Goal: Information Seeking & Learning: Learn about a topic

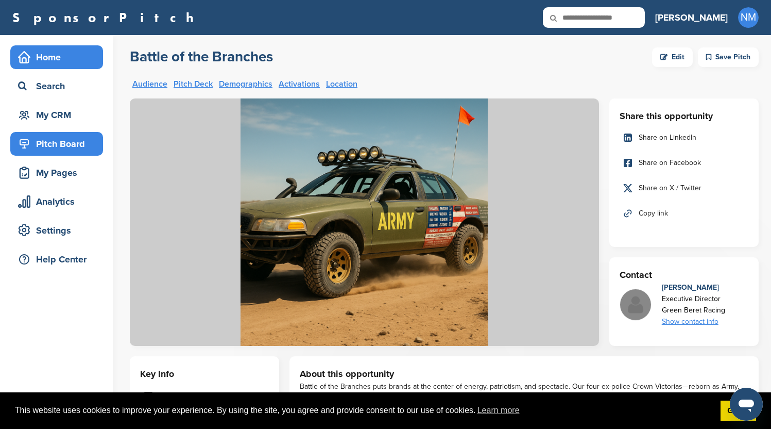
click at [47, 61] on div "Home" at bounding box center [59, 57] width 88 height 19
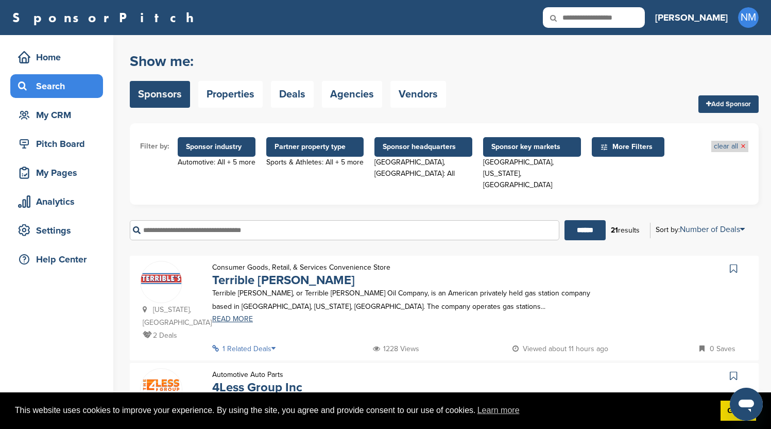
click at [733, 147] on link "clear all ×" at bounding box center [730, 146] width 32 height 11
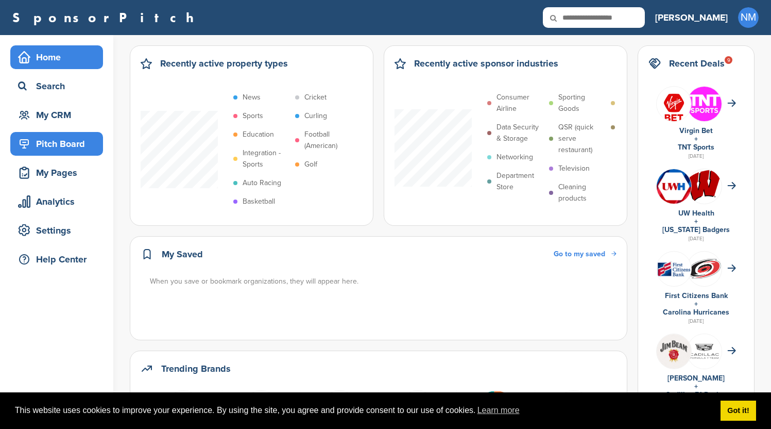
click at [40, 145] on div "Pitch Board" at bounding box center [59, 143] width 88 height 19
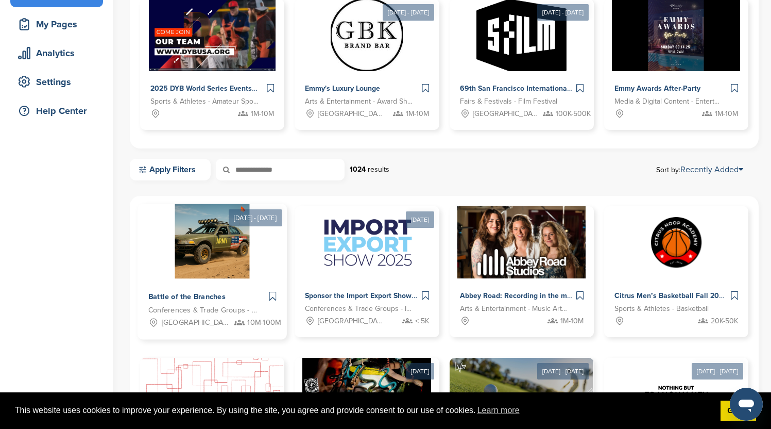
click at [233, 270] on img at bounding box center [212, 241] width 75 height 75
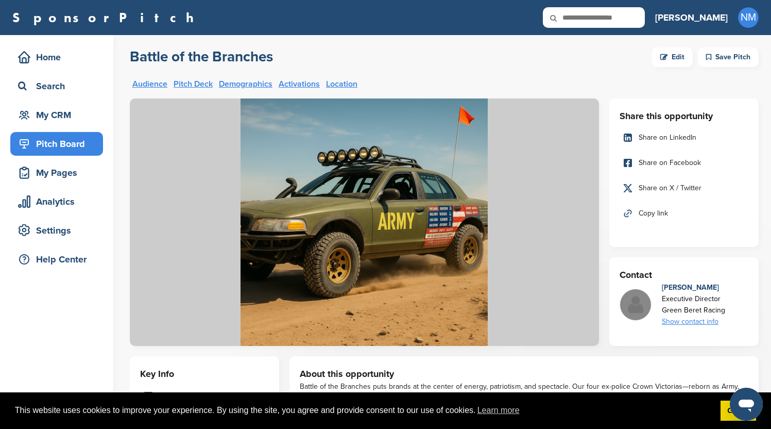
click at [681, 56] on div "Edit" at bounding box center [672, 57] width 41 height 20
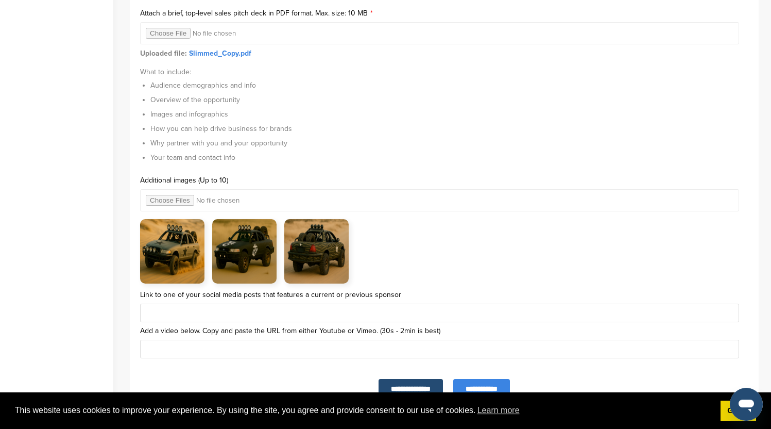
scroll to position [3445, 0]
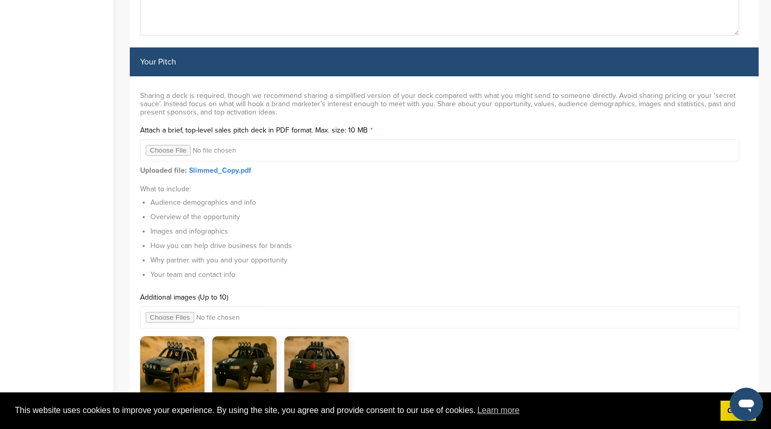
click at [166, 155] on input "file" at bounding box center [439, 150] width 599 height 22
type input "**********"
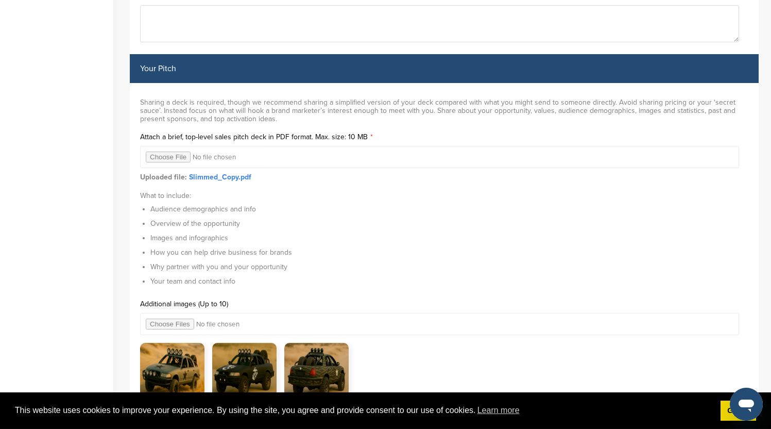
scroll to position [3709, 0]
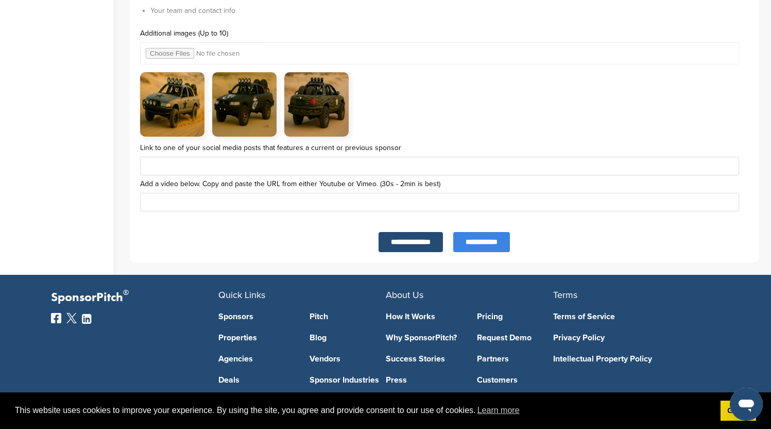
click at [480, 247] on input "**********" at bounding box center [481, 242] width 57 height 20
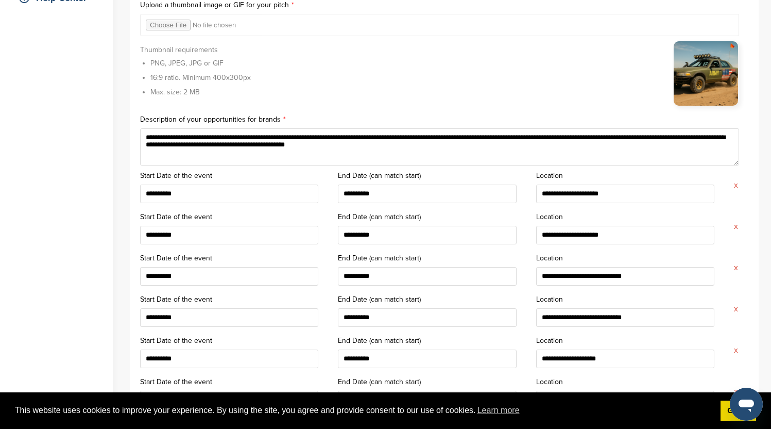
scroll to position [0, 0]
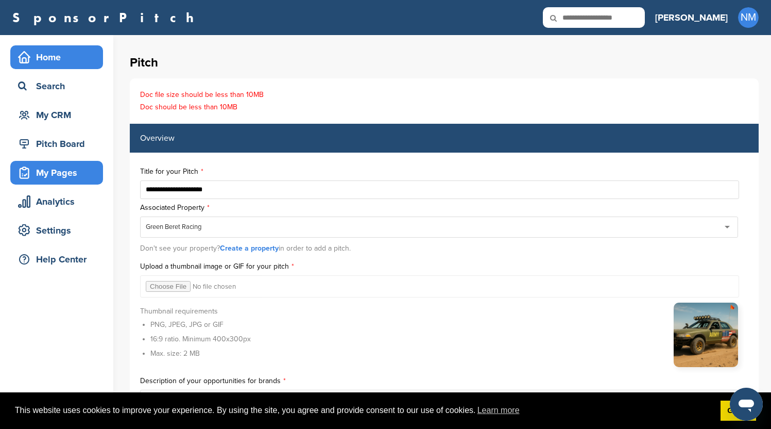
click at [48, 55] on div "Home" at bounding box center [59, 57] width 88 height 19
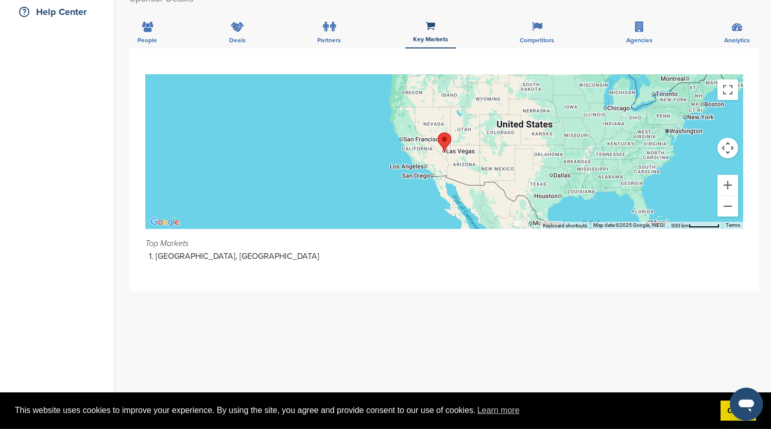
scroll to position [124, 0]
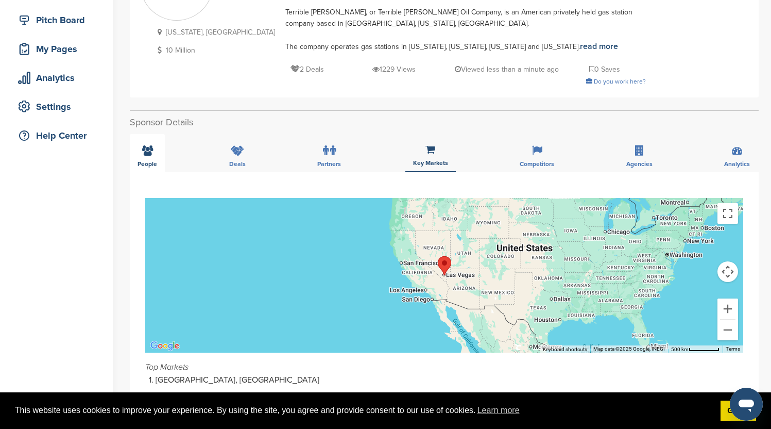
click at [144, 154] on icon at bounding box center [147, 150] width 11 height 10
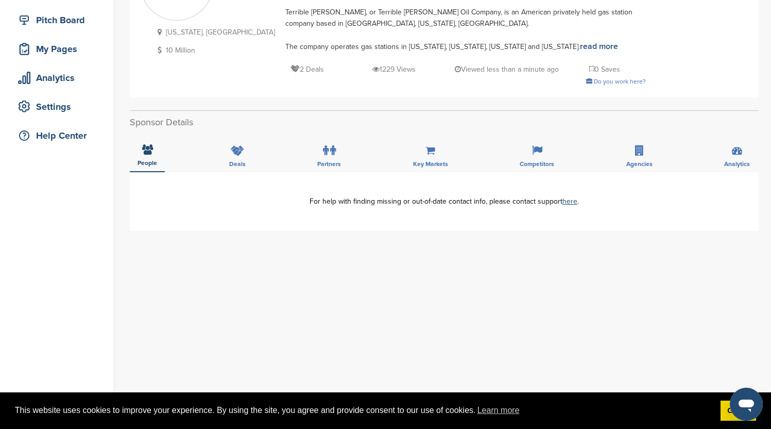
click at [221, 150] on div "People Deals Partners Key Markets Competitors Agencies Analytics" at bounding box center [444, 153] width 629 height 38
click at [235, 150] on icon at bounding box center [237, 150] width 13 height 10
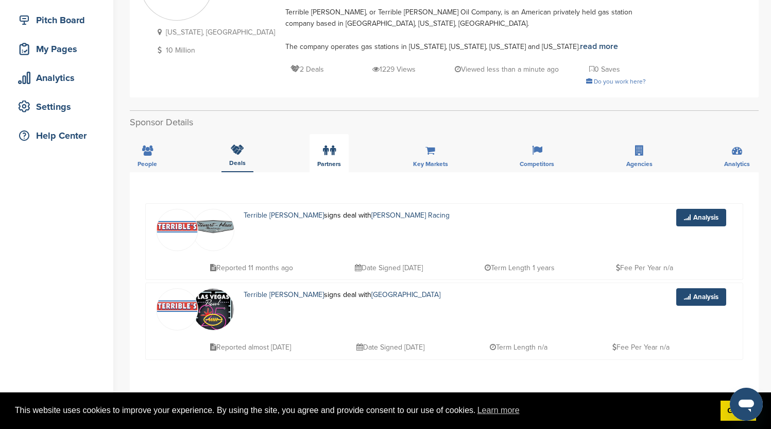
click at [344, 149] on div "Partners" at bounding box center [329, 153] width 39 height 38
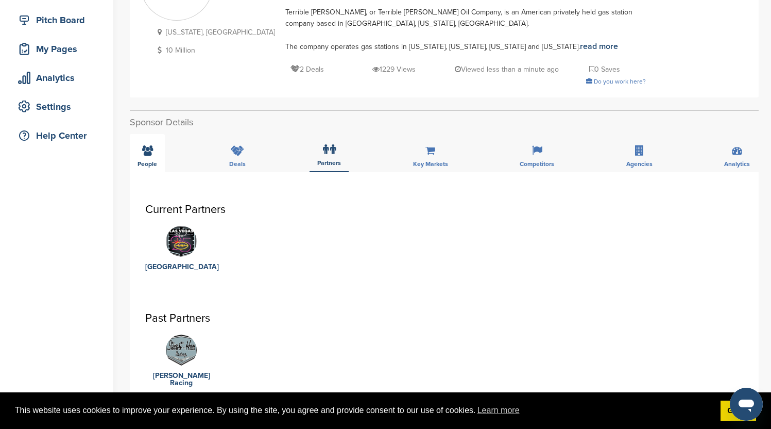
click at [154, 150] on div "People" at bounding box center [147, 153] width 35 height 38
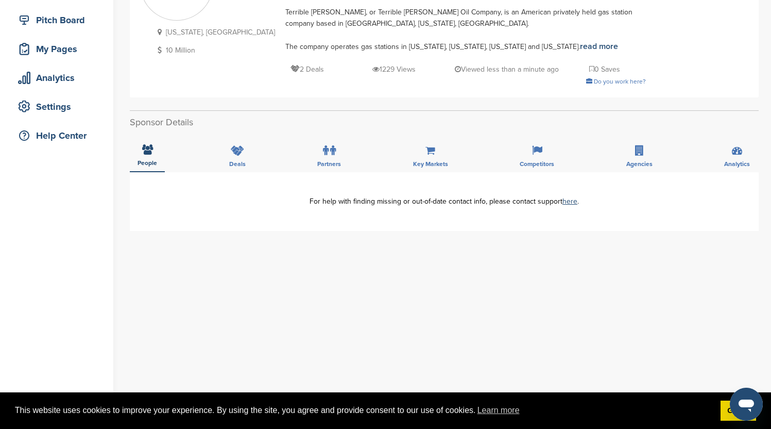
scroll to position [0, 0]
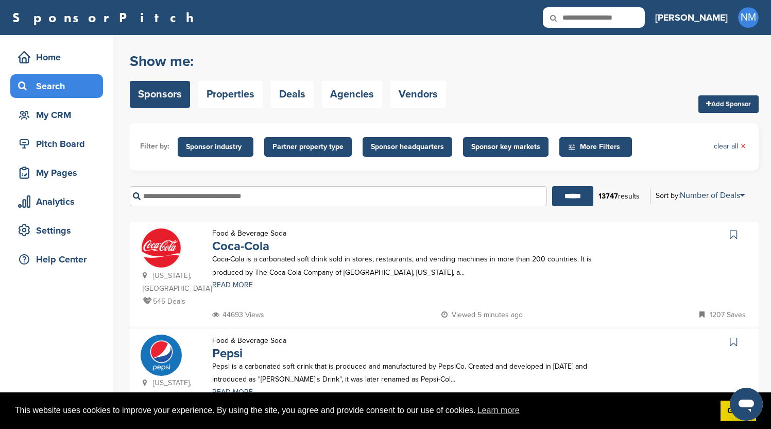
click at [224, 148] on span "Sponsor industry" at bounding box center [215, 146] width 59 height 11
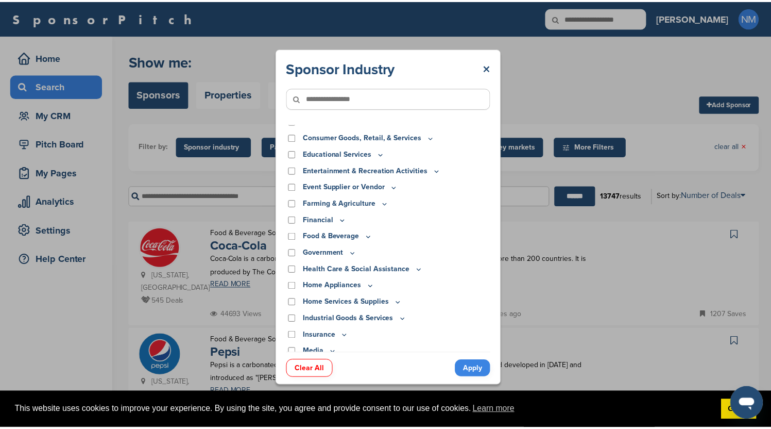
scroll to position [247, 0]
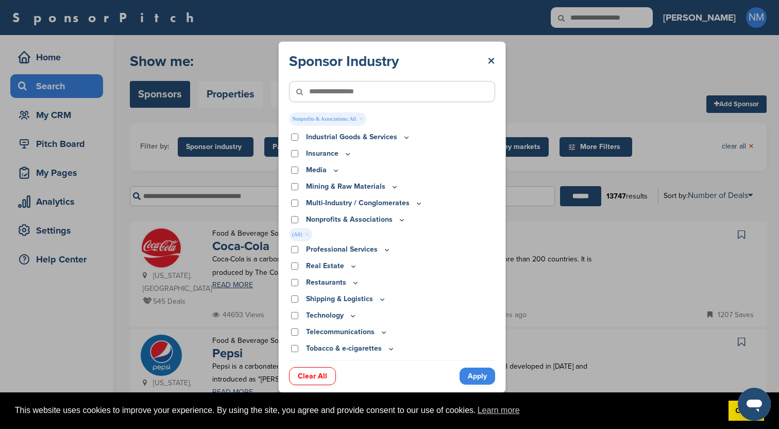
click at [401, 222] on icon at bounding box center [402, 219] width 8 height 9
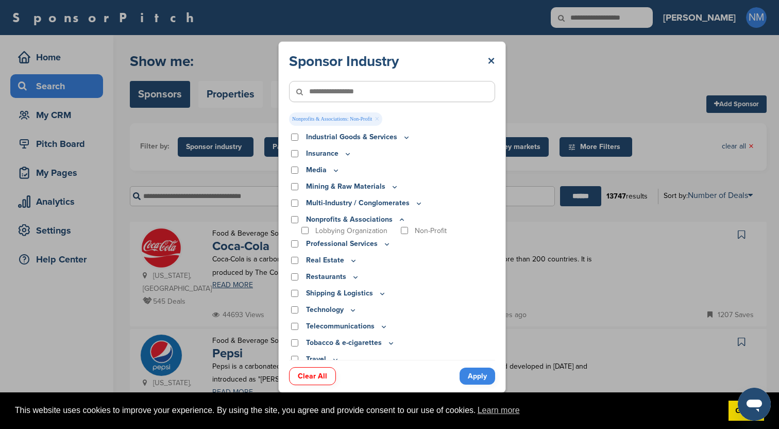
click at [481, 373] on link "Apply" at bounding box center [478, 375] width 36 height 17
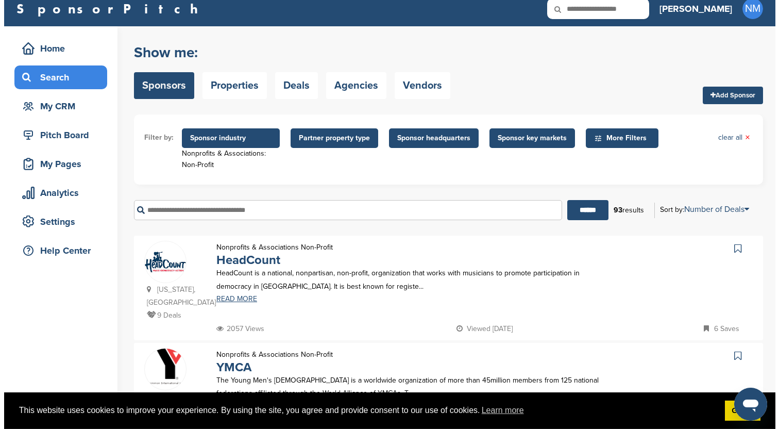
scroll to position [0, 0]
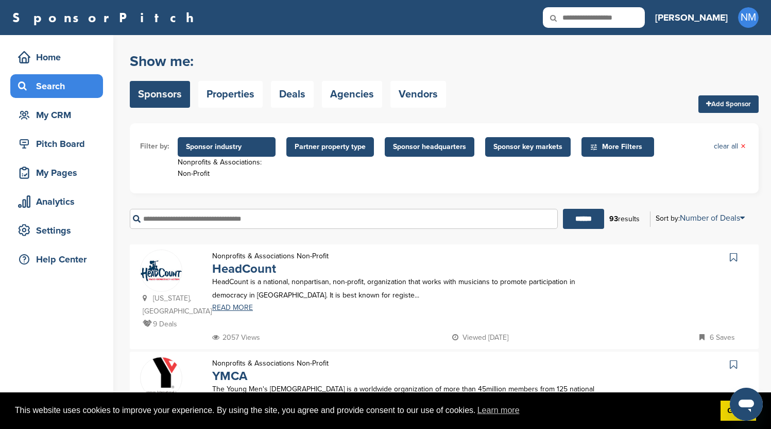
click at [331, 150] on span "Partner property type" at bounding box center [330, 146] width 71 height 11
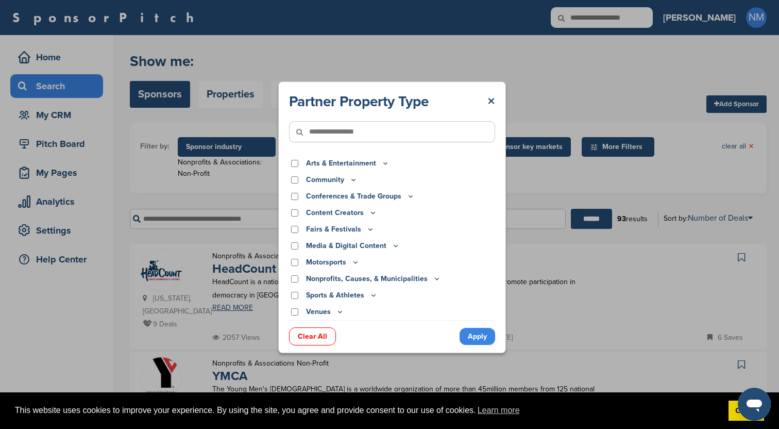
click at [356, 262] on icon at bounding box center [356, 262] width 4 height 2
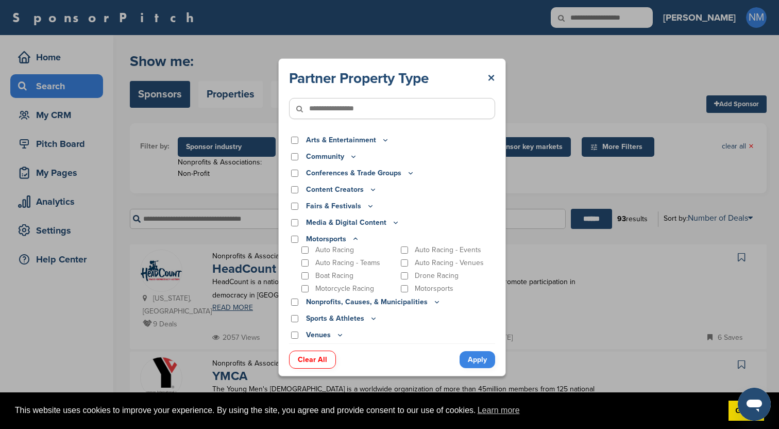
click at [309, 252] on div "Auto Racing" at bounding box center [347, 250] width 97 height 10
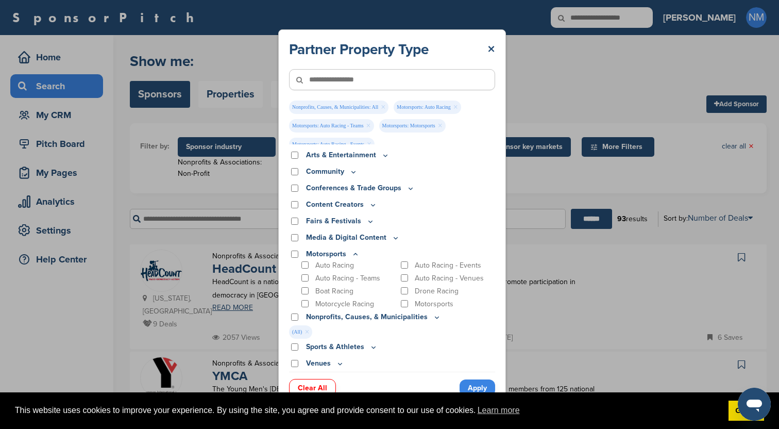
click at [435, 317] on icon at bounding box center [437, 317] width 4 height 2
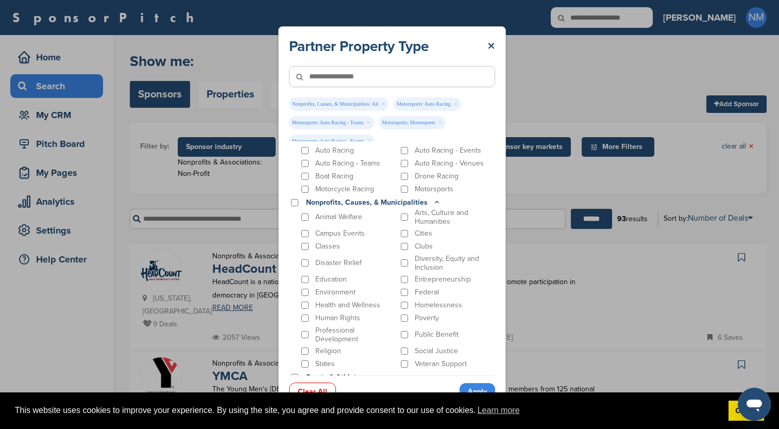
scroll to position [138, 0]
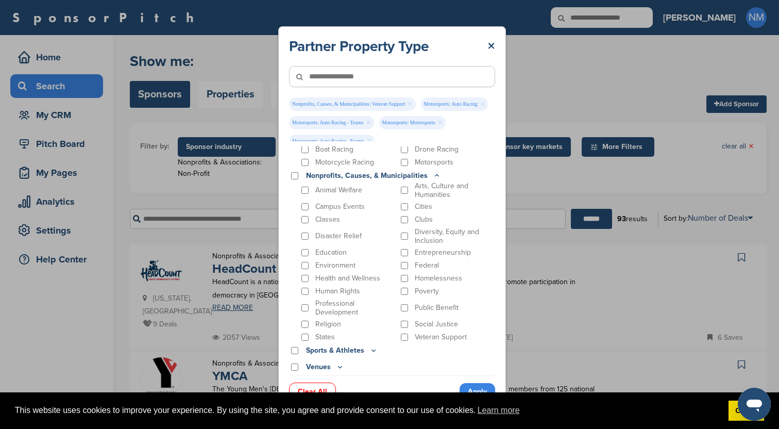
click at [480, 388] on link "Apply" at bounding box center [478, 391] width 36 height 17
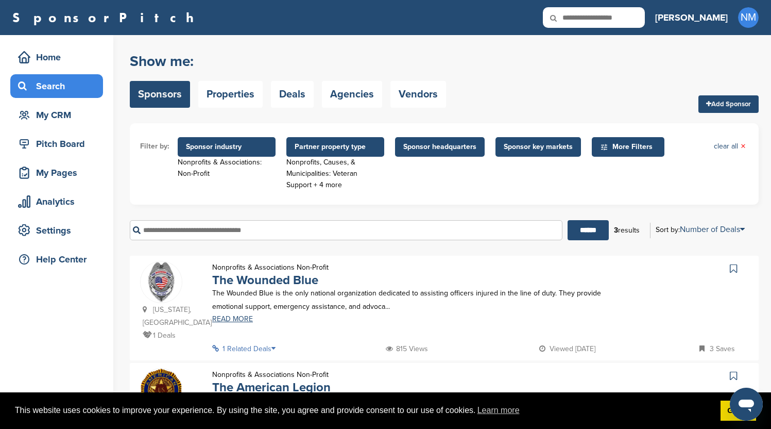
click at [254, 144] on span "Sponsor industry" at bounding box center [226, 146] width 81 height 11
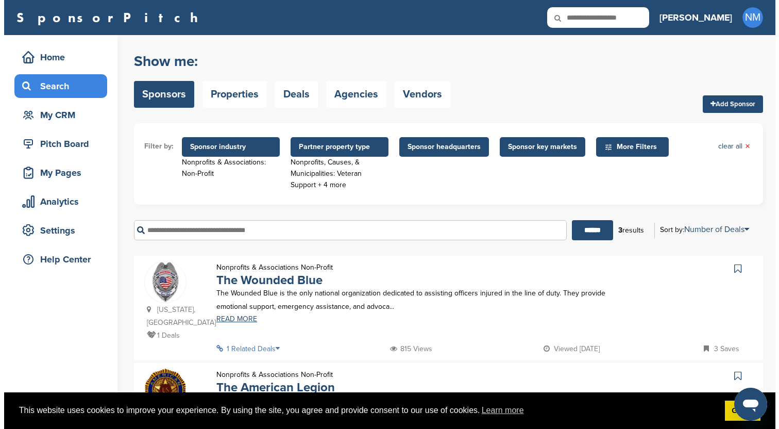
scroll to position [247, 0]
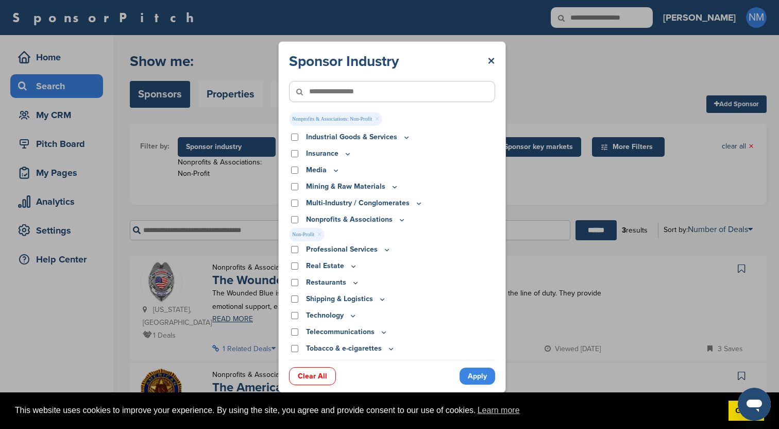
click at [314, 371] on link "Clear All" at bounding box center [312, 376] width 47 height 18
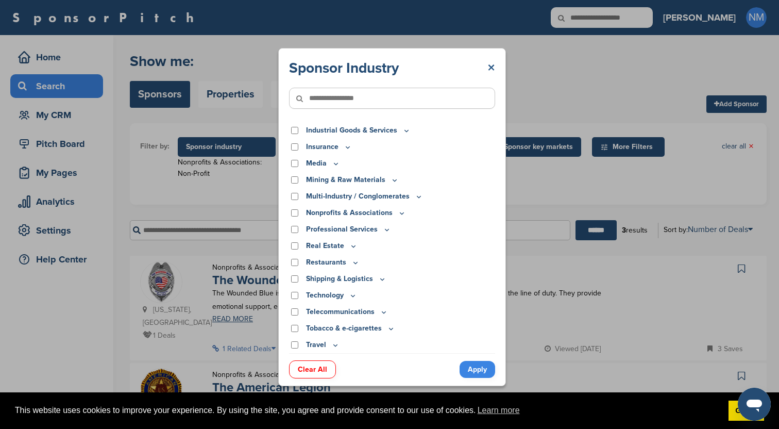
click at [494, 67] on link "×" at bounding box center [491, 68] width 8 height 19
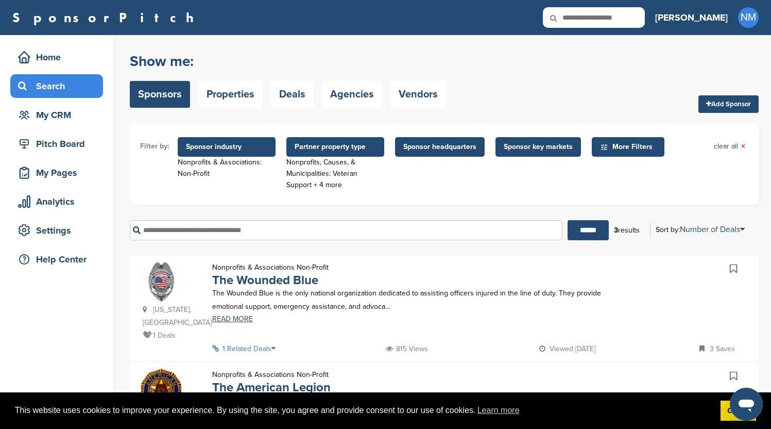
click at [265, 151] on span "Sponsor industry" at bounding box center [226, 146] width 81 height 11
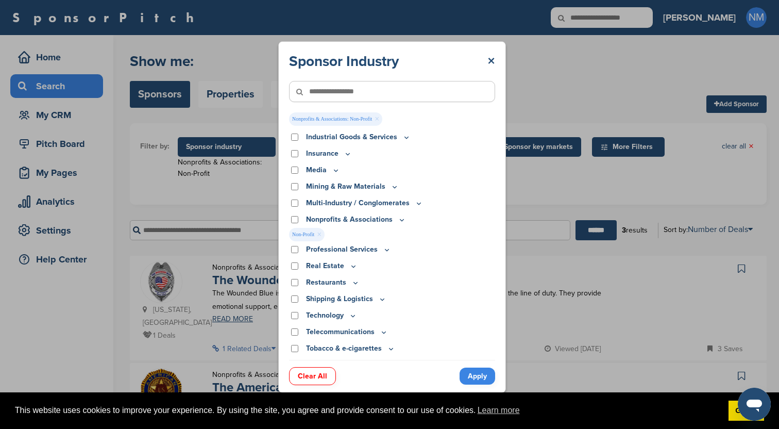
click at [310, 377] on link "Clear All" at bounding box center [312, 376] width 47 height 18
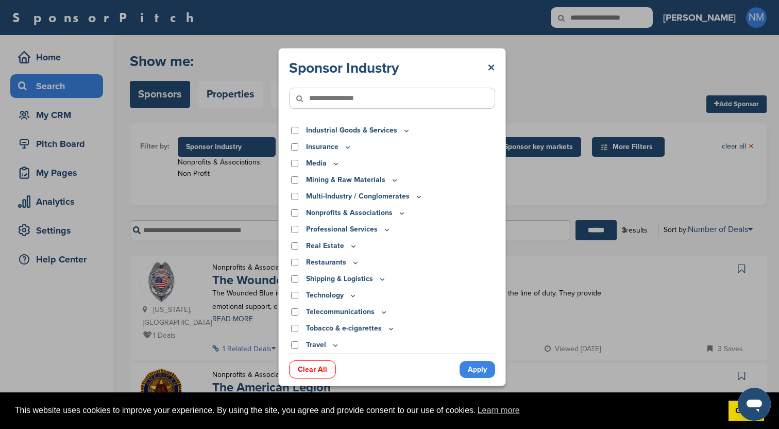
click at [474, 368] on link "Apply" at bounding box center [478, 369] width 36 height 17
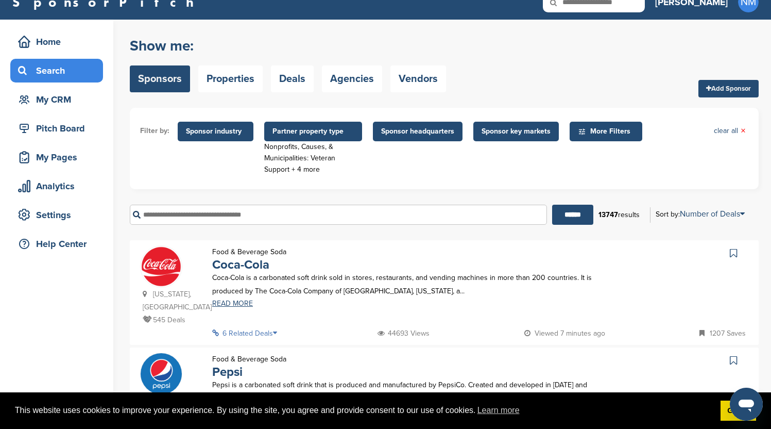
scroll to position [16, 0]
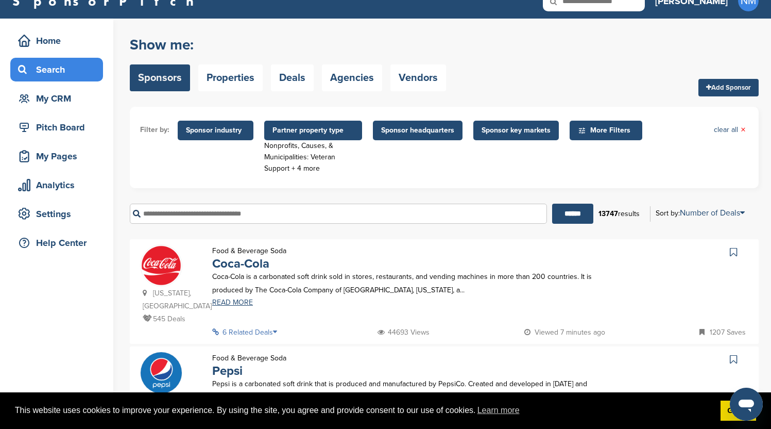
click at [499, 132] on span "Sponsor key markets" at bounding box center [516, 130] width 69 height 11
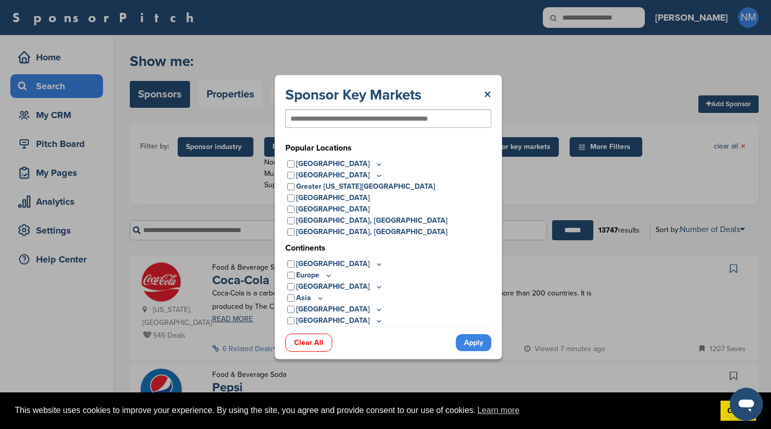
scroll to position [0, 0]
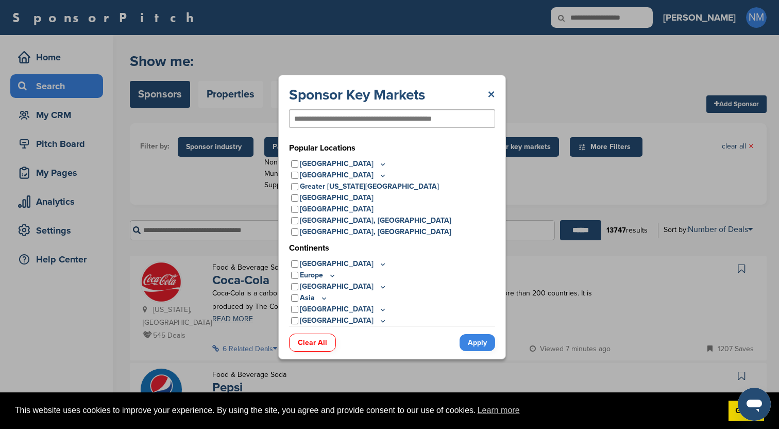
click at [490, 88] on link "×" at bounding box center [491, 95] width 8 height 19
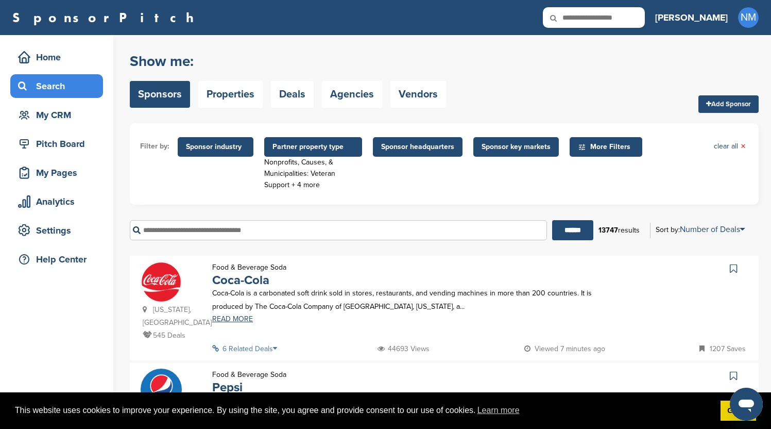
click at [601, 146] on span "More Filters" at bounding box center [607, 146] width 59 height 11
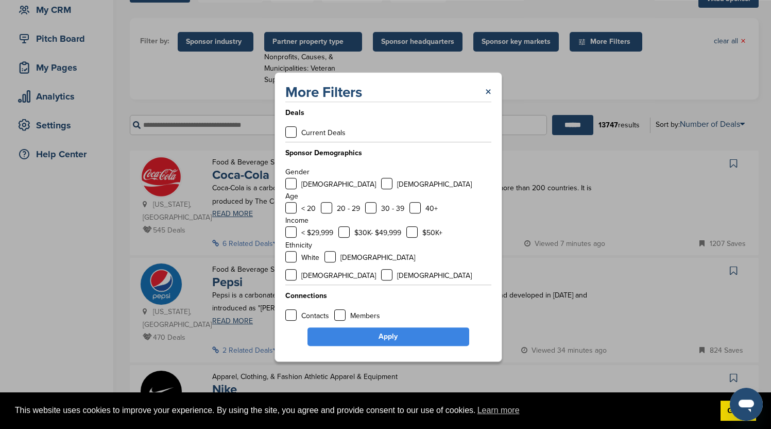
scroll to position [157, 0]
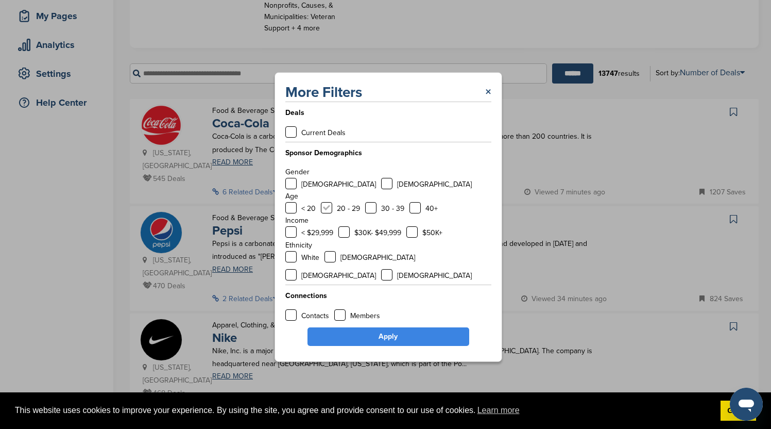
click at [329, 213] on label at bounding box center [326, 207] width 11 height 11
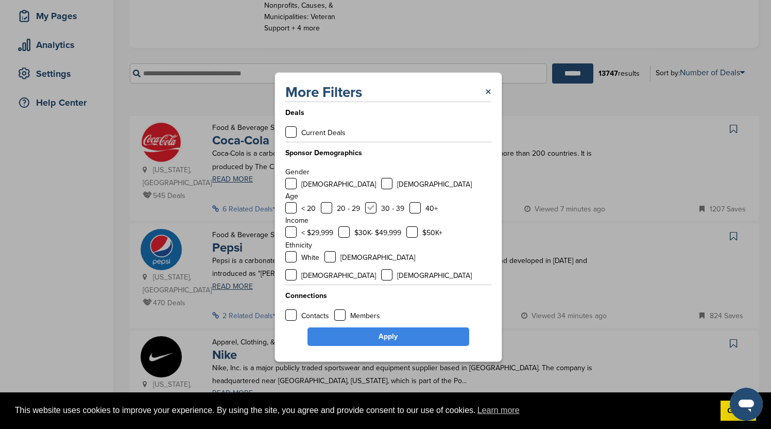
click at [370, 213] on label at bounding box center [370, 207] width 11 height 11
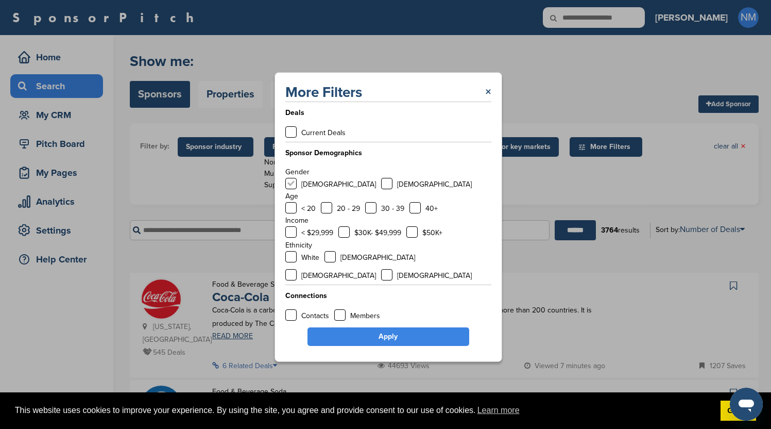
click at [295, 189] on label at bounding box center [290, 183] width 11 height 11
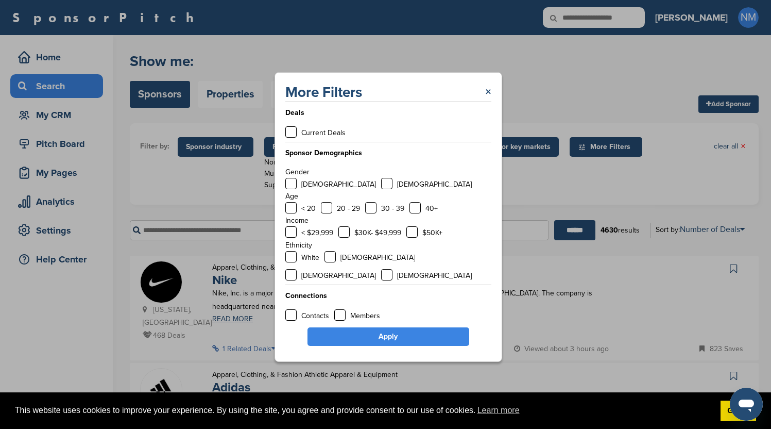
click at [379, 327] on link "Apply" at bounding box center [389, 336] width 162 height 19
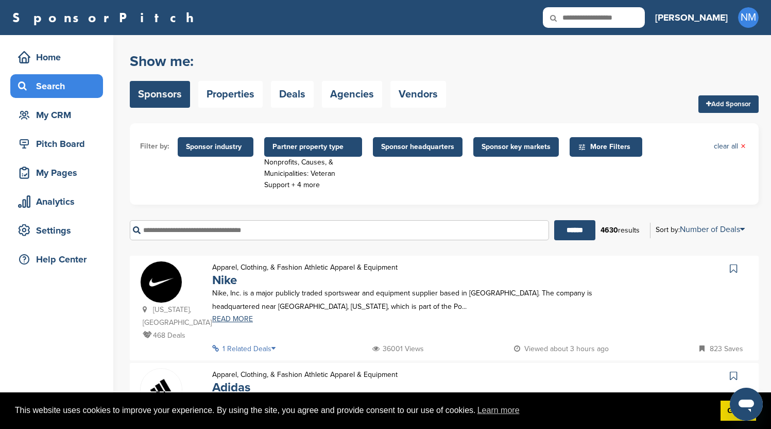
click at [512, 144] on span "Sponsor key markets" at bounding box center [516, 146] width 69 height 11
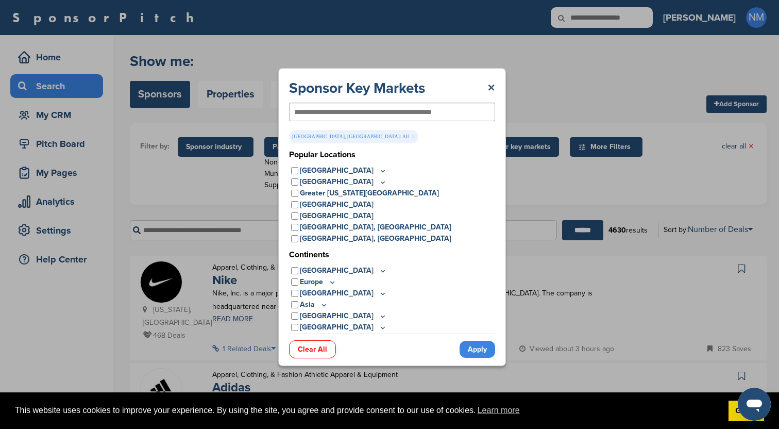
click at [482, 349] on link "Apply" at bounding box center [478, 349] width 36 height 17
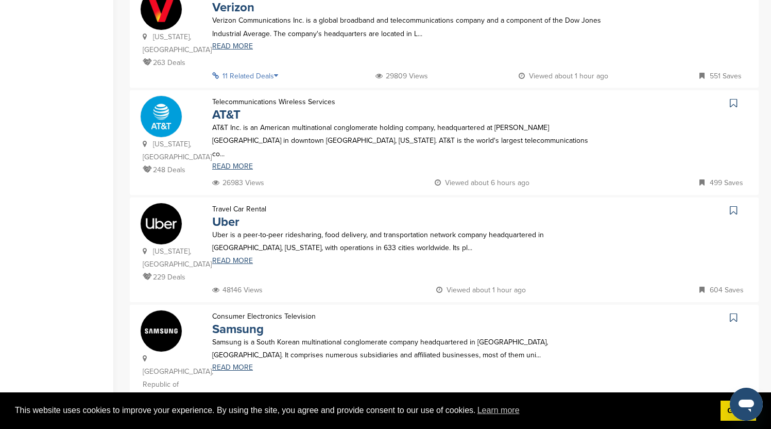
scroll to position [1030, 0]
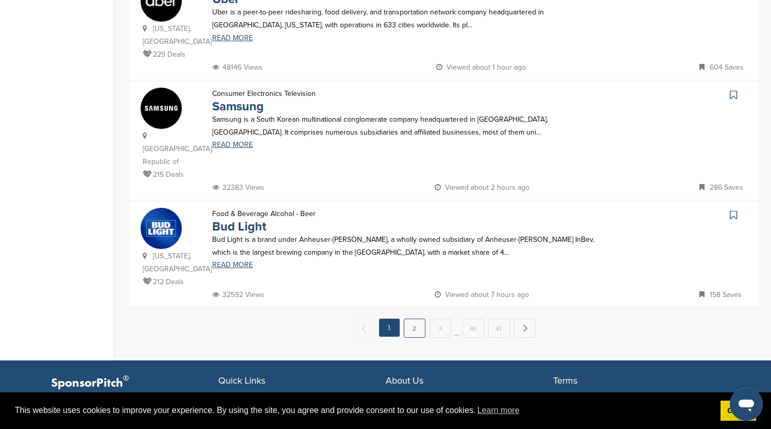
click at [412, 318] on link "2" at bounding box center [415, 327] width 22 height 19
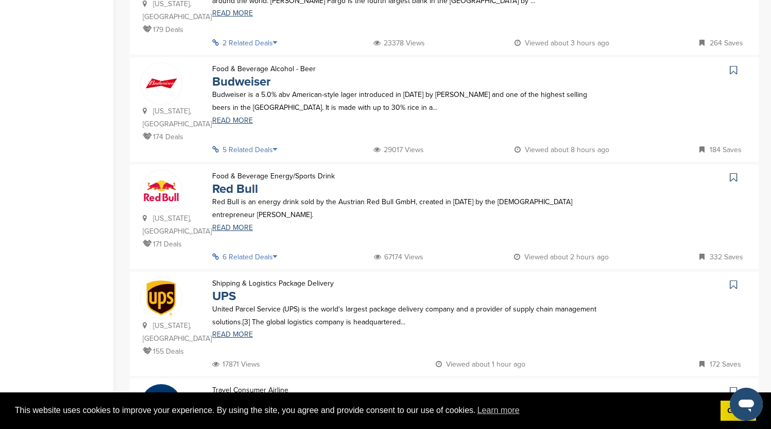
scroll to position [997, 0]
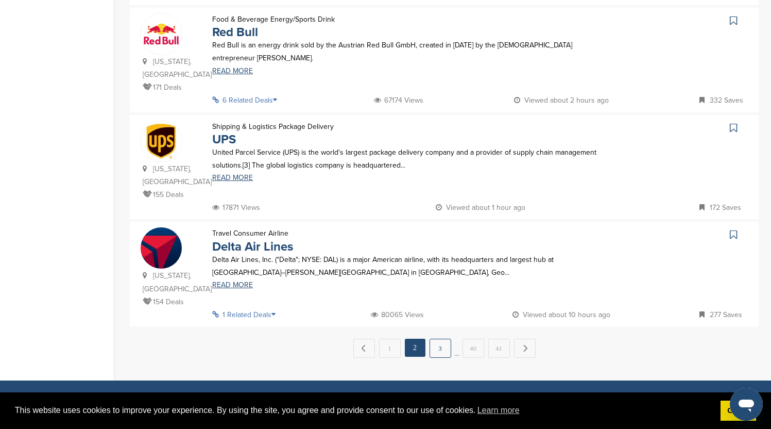
click at [444, 338] on link "3" at bounding box center [441, 347] width 22 height 19
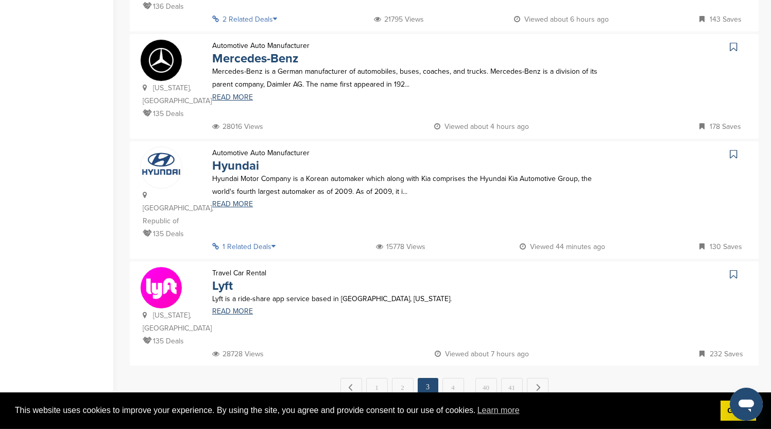
scroll to position [973, 0]
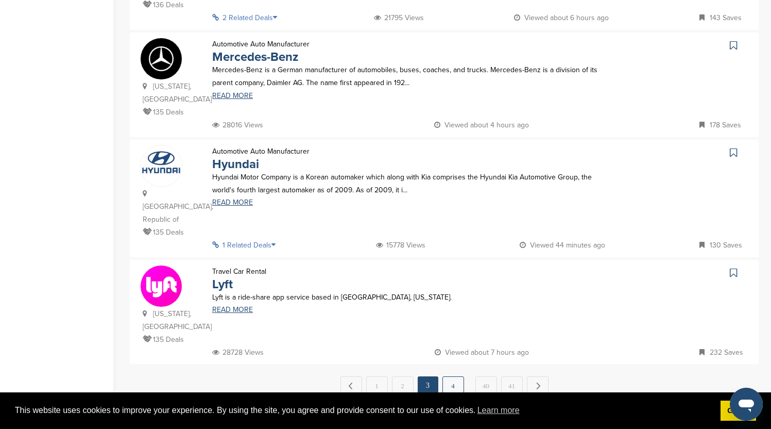
click at [457, 376] on link "4" at bounding box center [454, 385] width 22 height 19
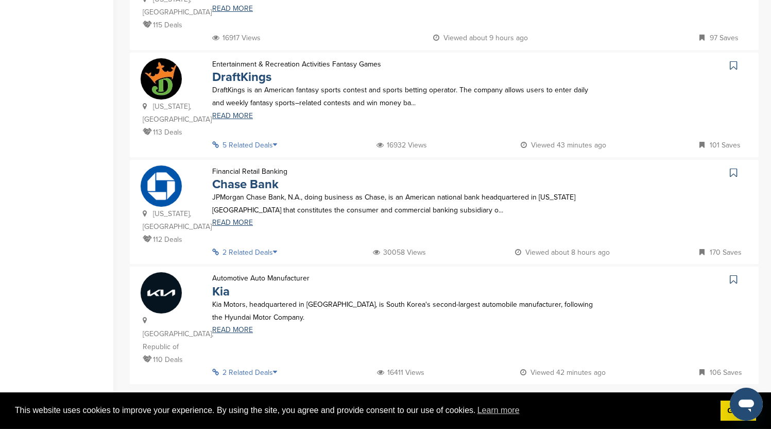
scroll to position [1080, 0]
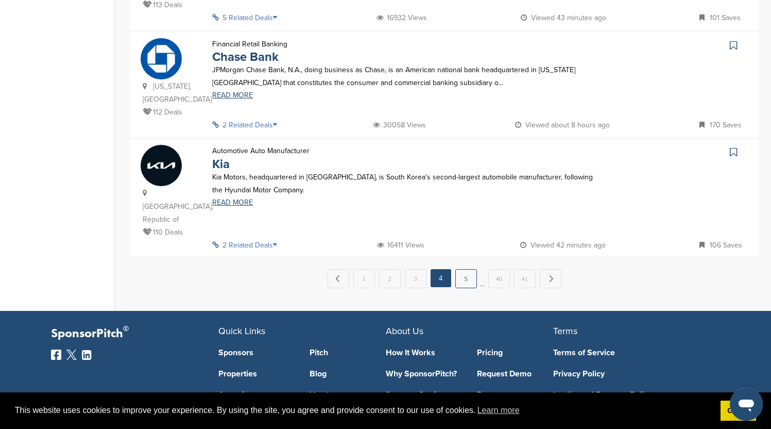
click at [474, 269] on link "5" at bounding box center [466, 278] width 22 height 19
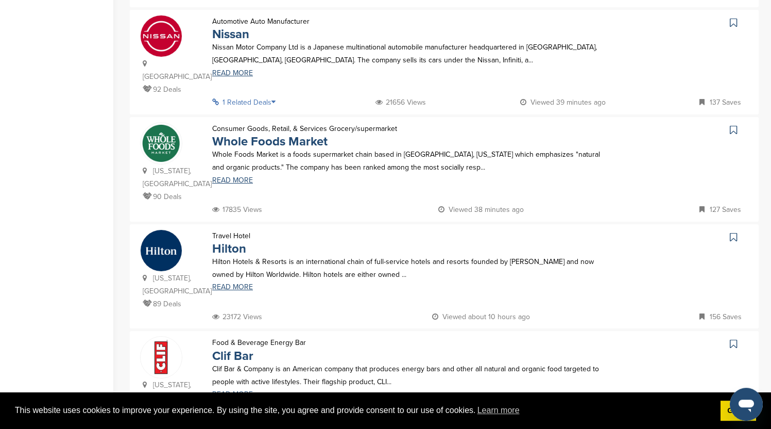
scroll to position [890, 0]
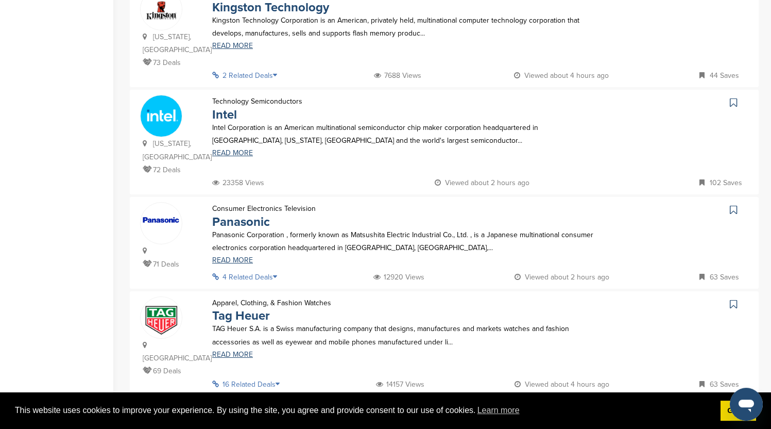
scroll to position [923, 0]
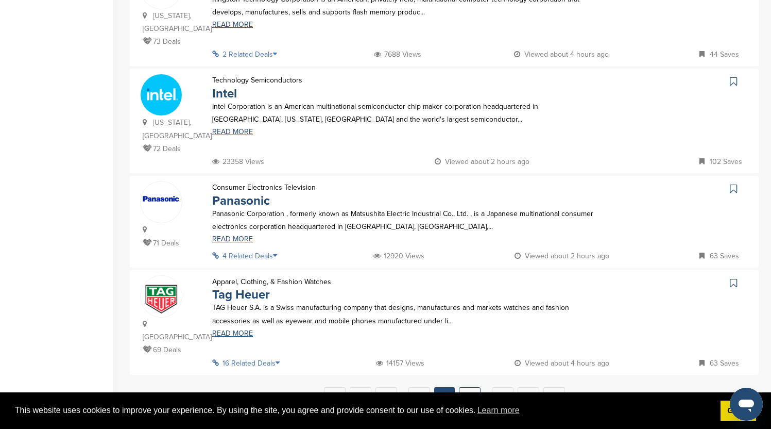
click at [474, 387] on link "7" at bounding box center [470, 396] width 22 height 19
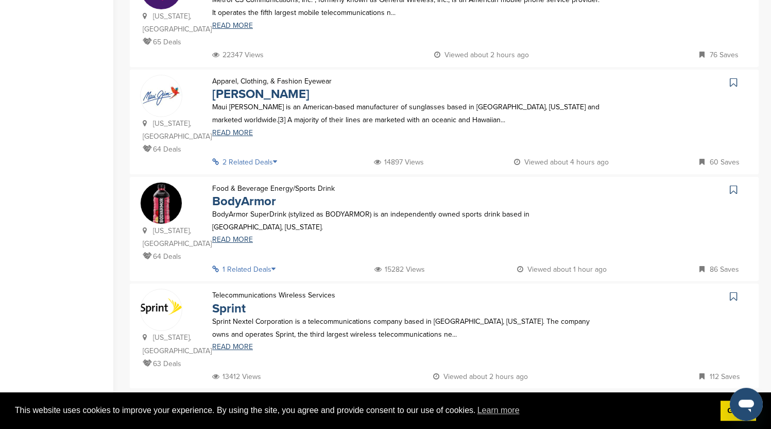
scroll to position [981, 0]
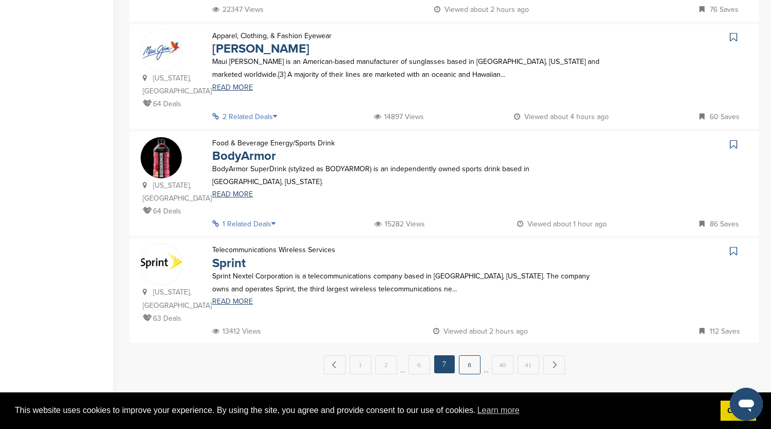
click at [470, 355] on link "8" at bounding box center [470, 364] width 22 height 19
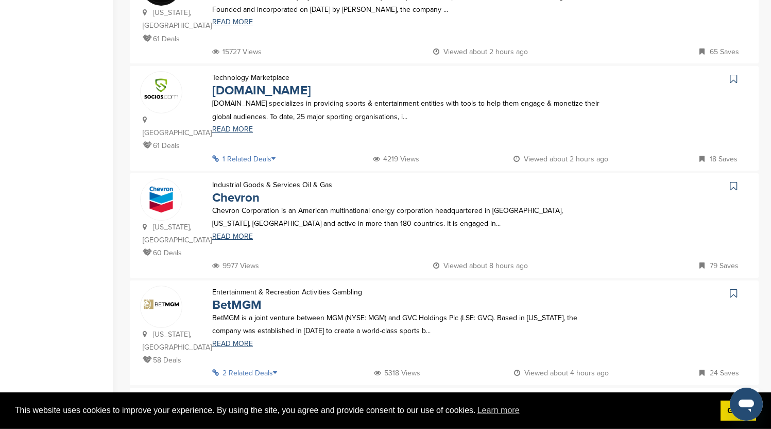
scroll to position [931, 0]
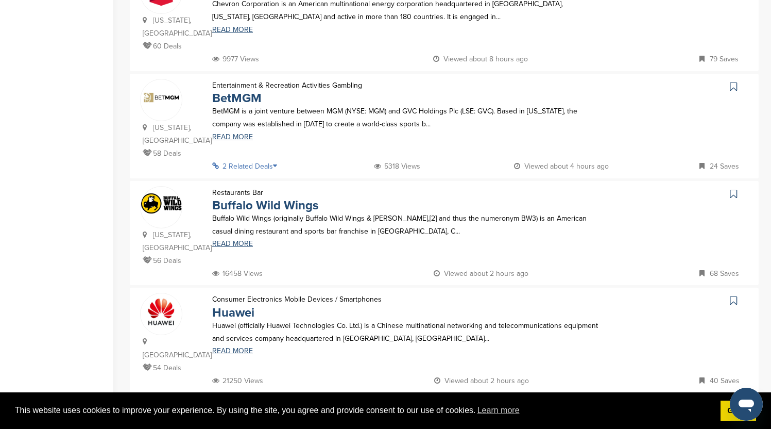
click at [469, 404] on link "9" at bounding box center [470, 413] width 22 height 19
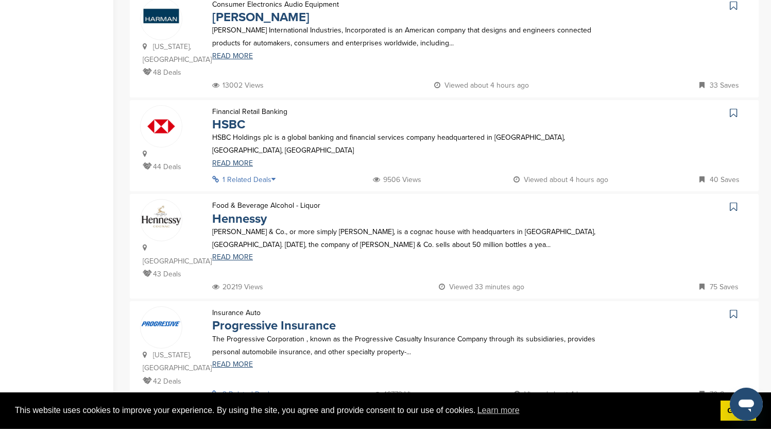
scroll to position [940, 0]
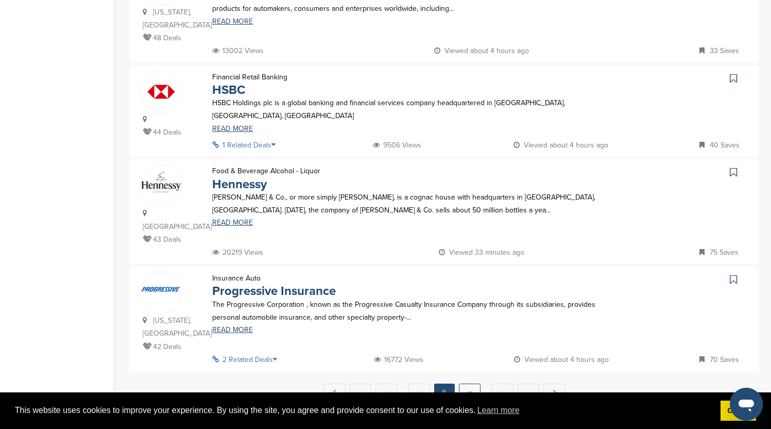
click at [467, 383] on link "10" at bounding box center [470, 392] width 22 height 19
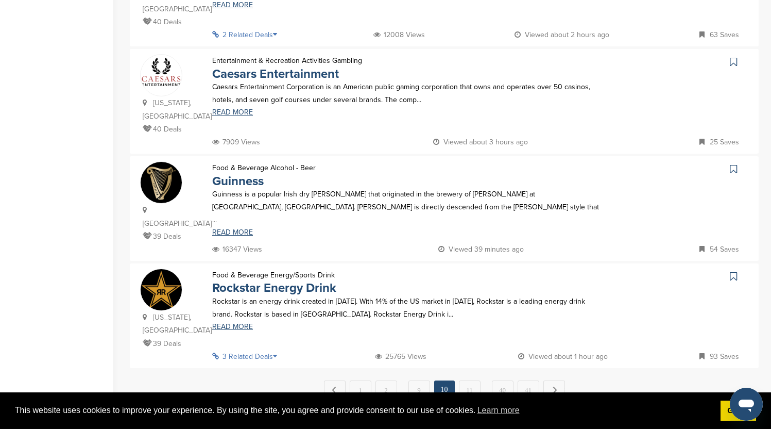
scroll to position [948, 0]
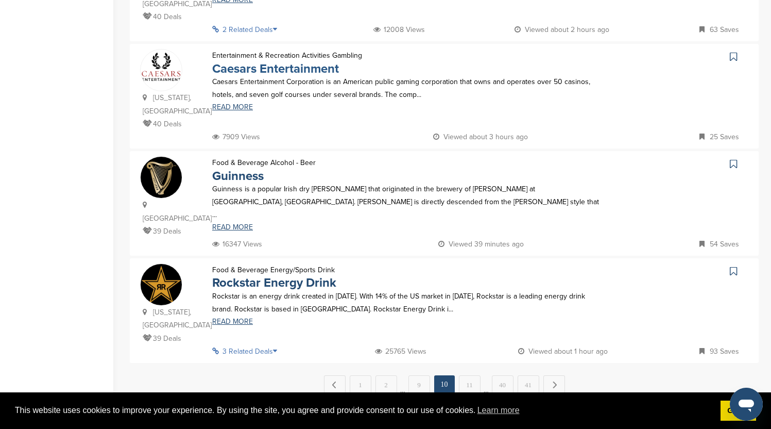
click at [307, 61] on link "Caesars Entertainment" at bounding box center [275, 68] width 127 height 15
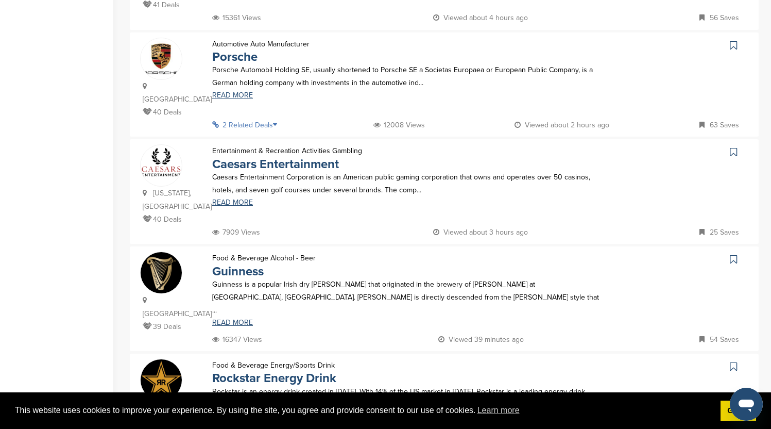
scroll to position [1001, 0]
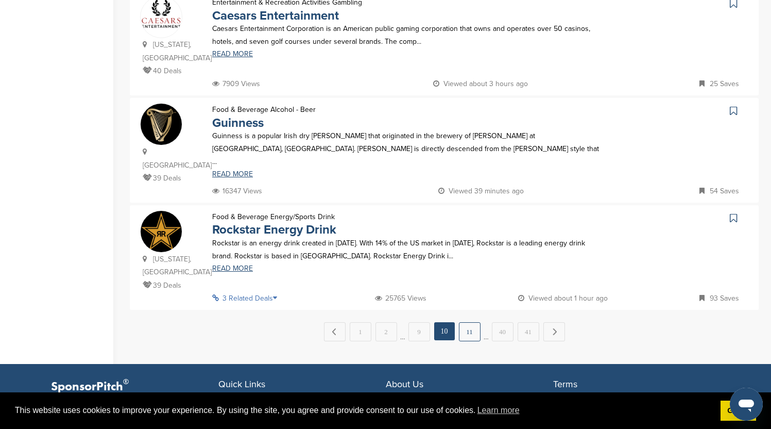
click at [472, 322] on link "11" at bounding box center [470, 331] width 22 height 19
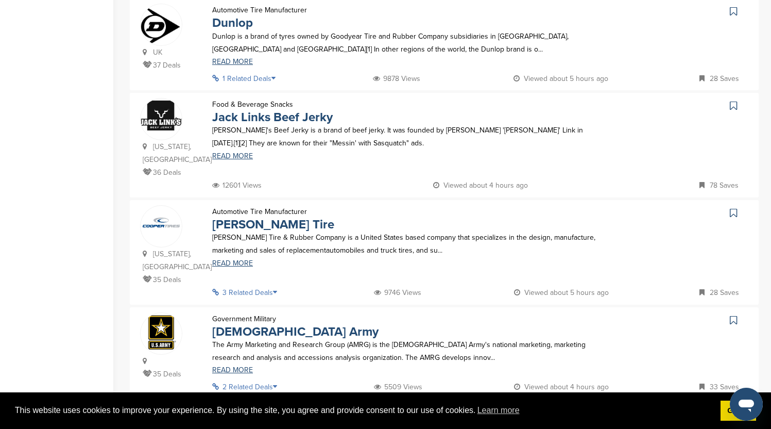
scroll to position [816, 0]
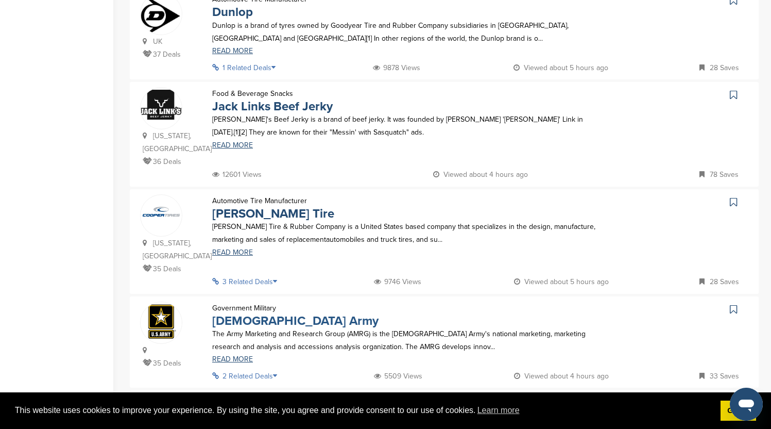
click at [258, 313] on link "[DEMOGRAPHIC_DATA] Army" at bounding box center [295, 320] width 166 height 15
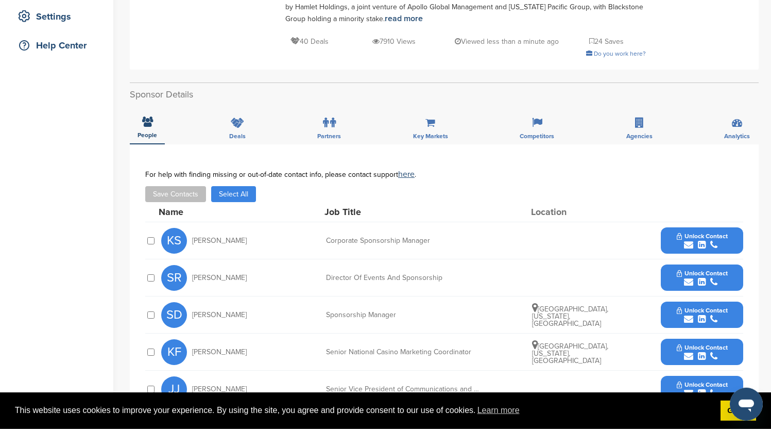
scroll to position [214, 0]
click at [245, 120] on div "Deals" at bounding box center [238, 125] width 32 height 38
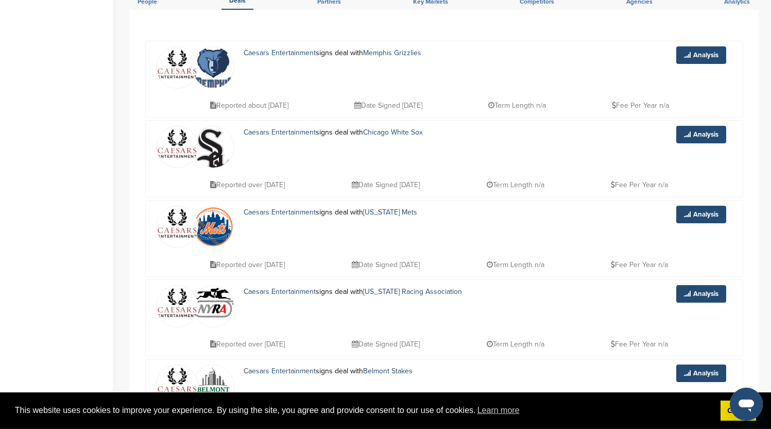
scroll to position [371, 0]
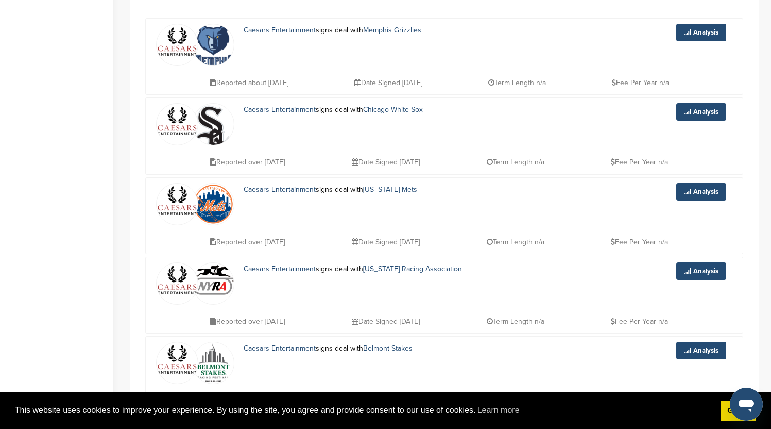
click at [650, 82] on p "Fee Per Year n/a" at bounding box center [640, 82] width 57 height 13
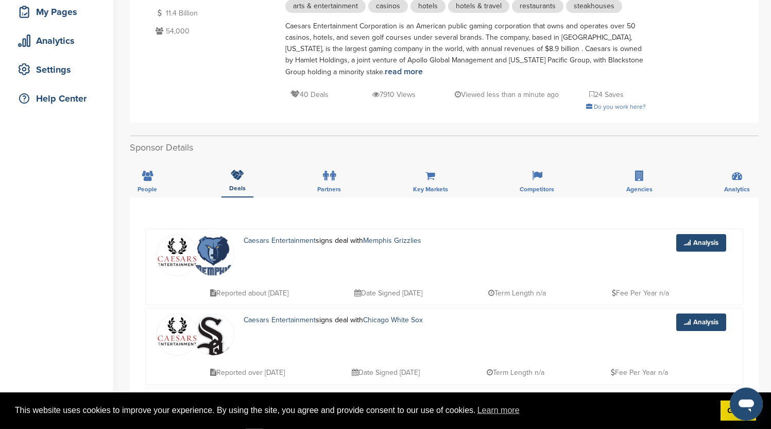
scroll to position [157, 0]
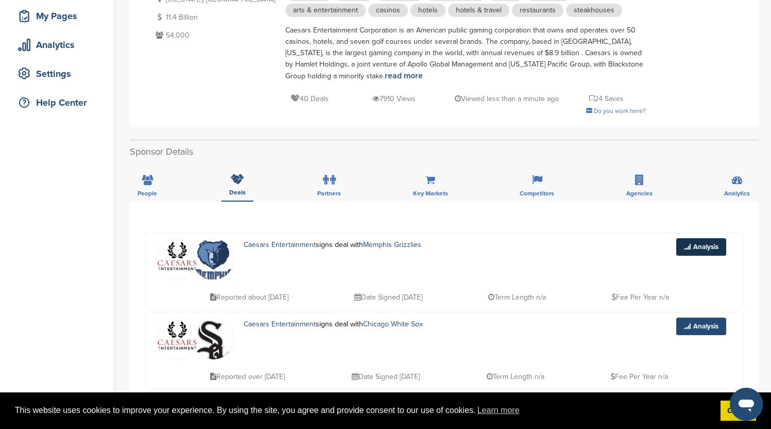
click at [707, 246] on link "Analysis" at bounding box center [701, 247] width 50 height 18
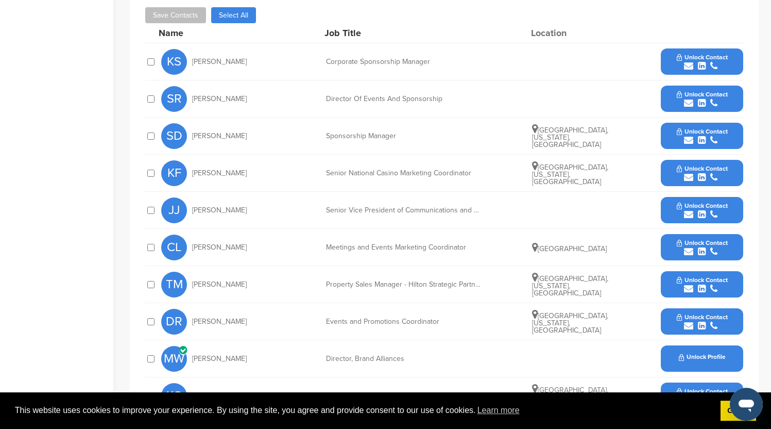
scroll to position [387, 0]
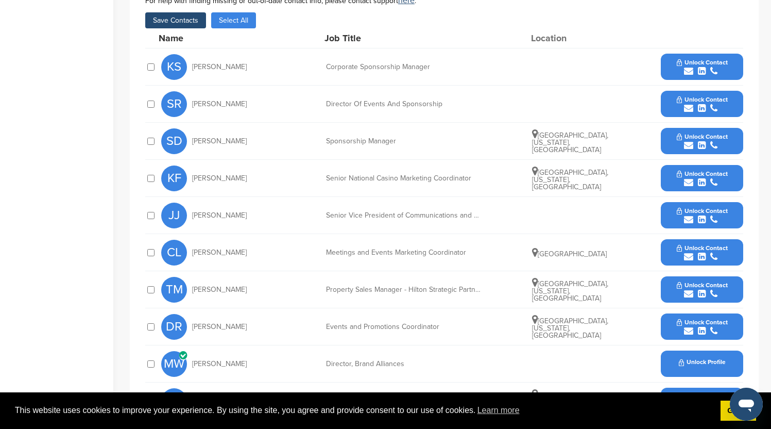
click at [712, 64] on span "Unlock Contact" at bounding box center [702, 62] width 51 height 7
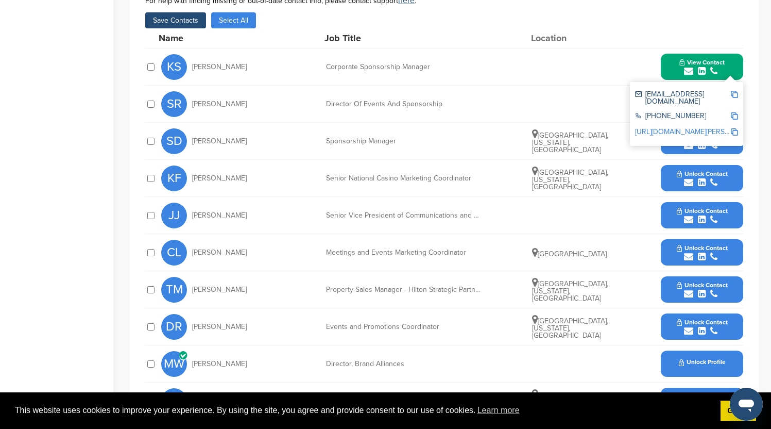
click at [704, 149] on icon "submit" at bounding box center [702, 145] width 8 height 9
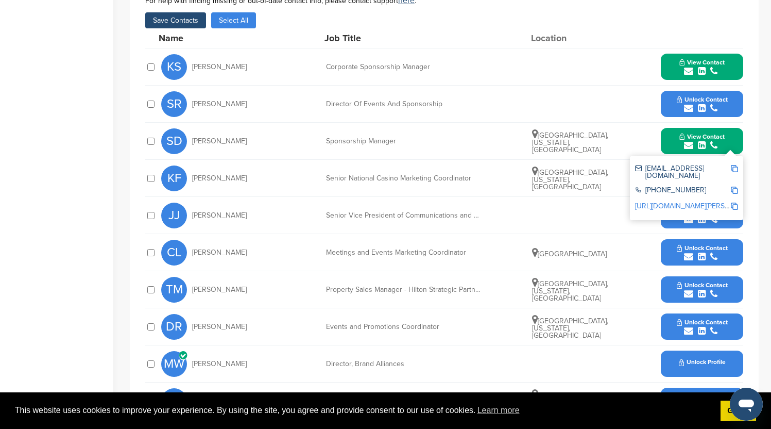
click at [708, 110] on div "submit" at bounding box center [702, 109] width 51 height 10
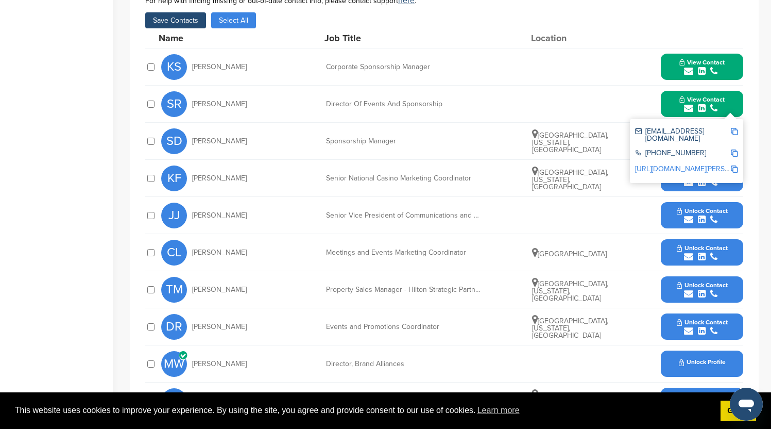
click at [178, 24] on button "Save Contacts" at bounding box center [175, 20] width 61 height 16
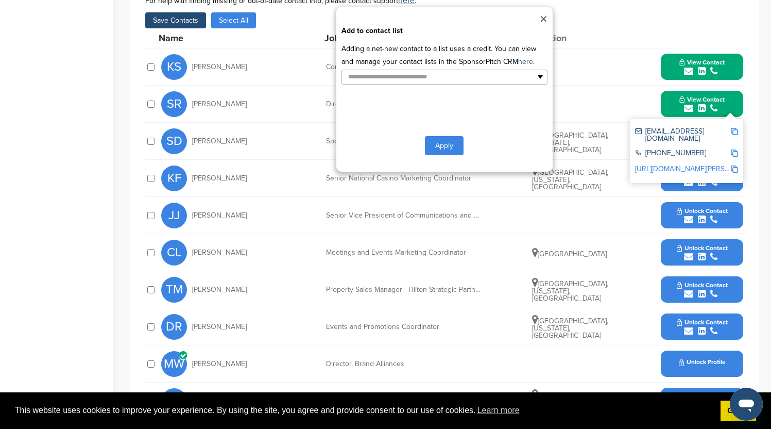
click at [446, 87] on div "**********" at bounding box center [444, 89] width 216 height 165
click at [445, 79] on input "text" at bounding box center [400, 77] width 108 height 12
click at [382, 93] on li "Default List" at bounding box center [444, 93] width 205 height 18
click at [450, 148] on button "Apply" at bounding box center [444, 147] width 39 height 19
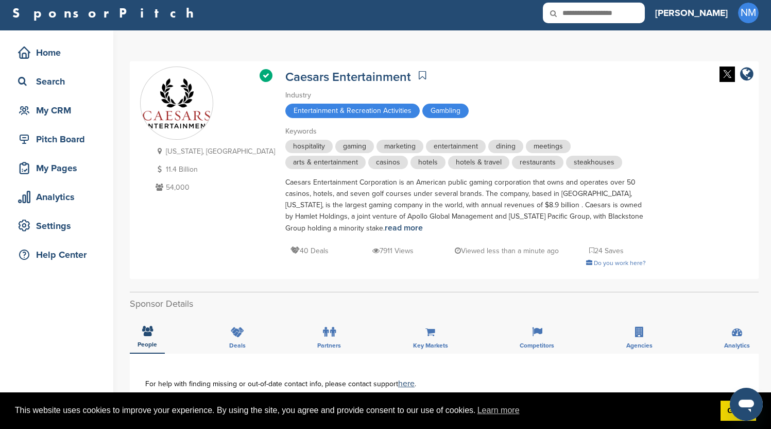
scroll to position [0, 0]
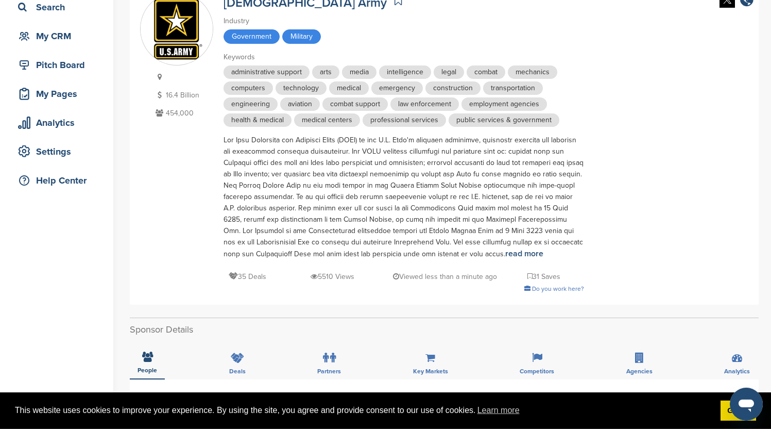
scroll to position [115, 0]
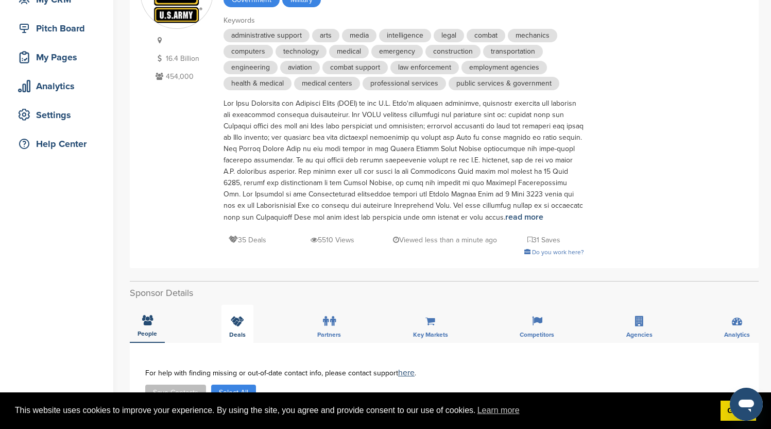
click at [228, 323] on div "Deals" at bounding box center [238, 323] width 32 height 38
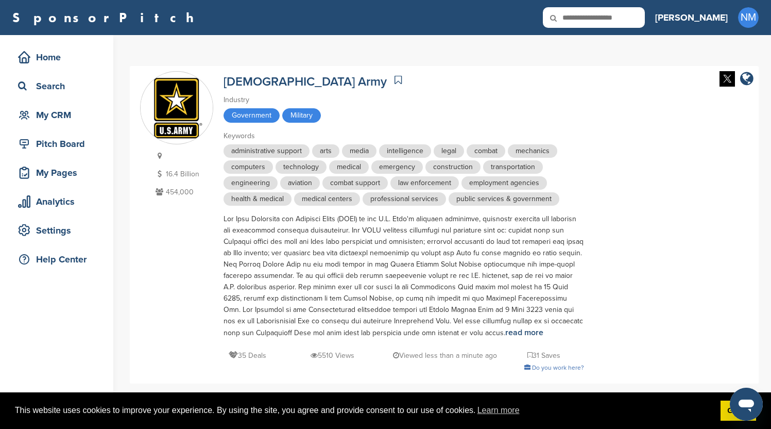
scroll to position [223, 0]
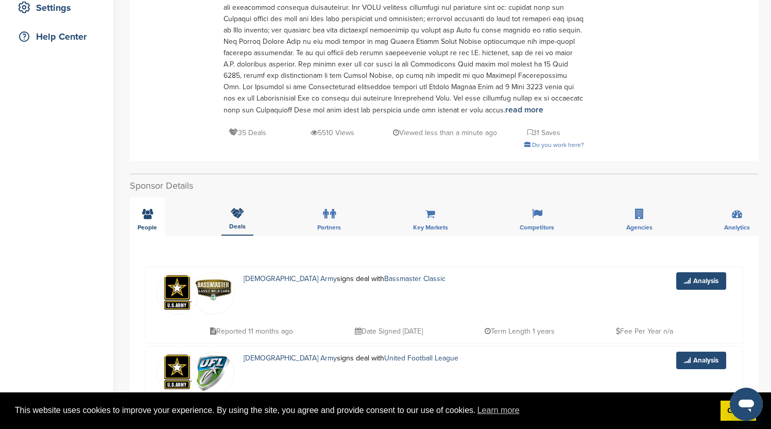
click at [149, 220] on div "People" at bounding box center [147, 216] width 35 height 38
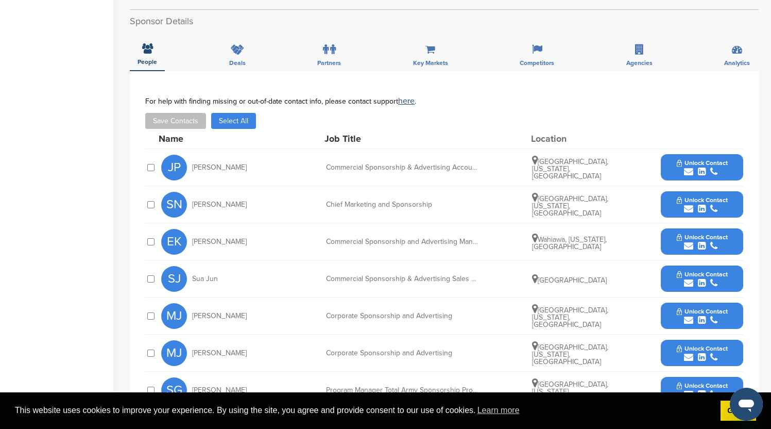
scroll to position [305, 0]
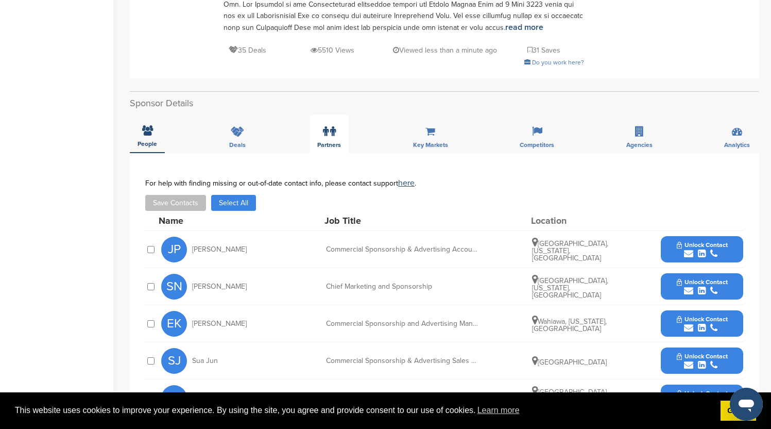
click at [329, 142] on span "Partners" at bounding box center [329, 145] width 24 height 6
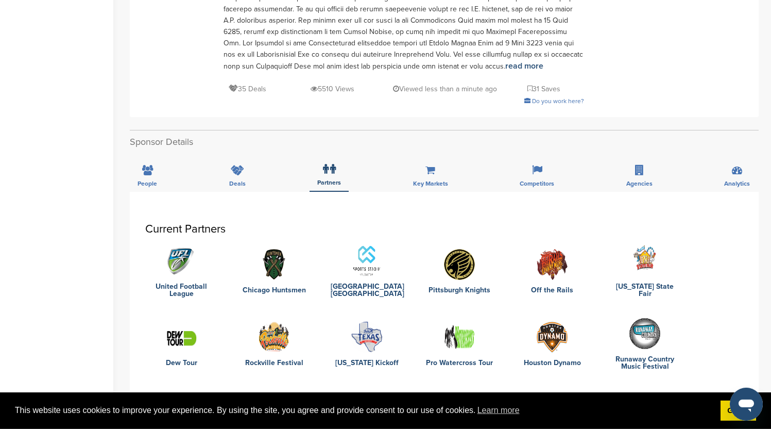
scroll to position [256, 0]
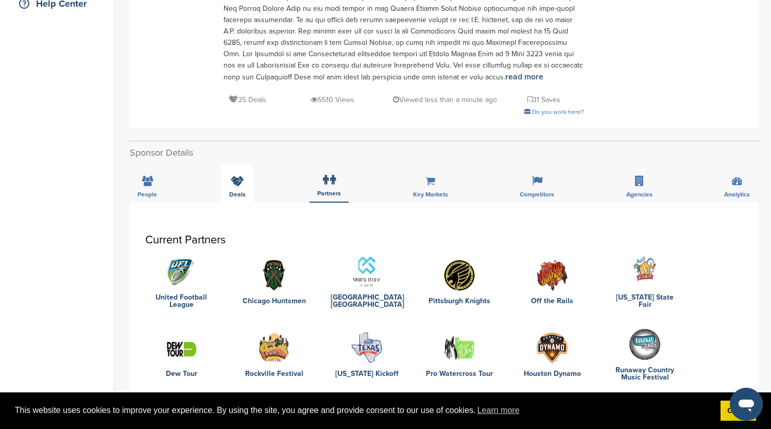
click at [243, 190] on div "Deals" at bounding box center [238, 183] width 32 height 38
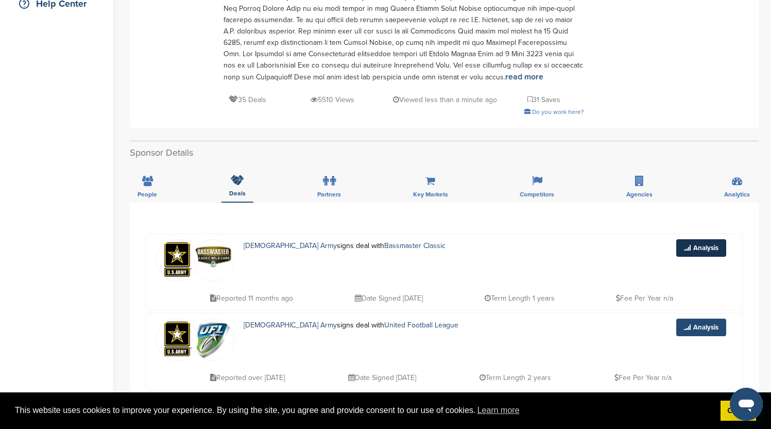
click at [700, 246] on link "Analysis" at bounding box center [701, 248] width 50 height 18
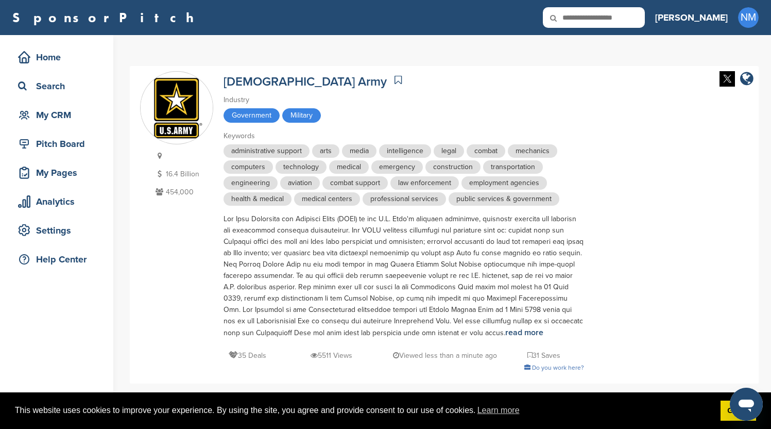
scroll to position [239, 0]
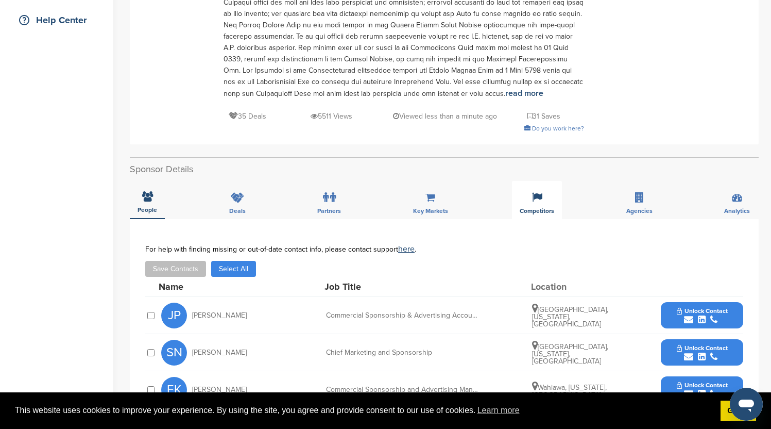
click at [539, 201] on icon at bounding box center [537, 197] width 10 height 10
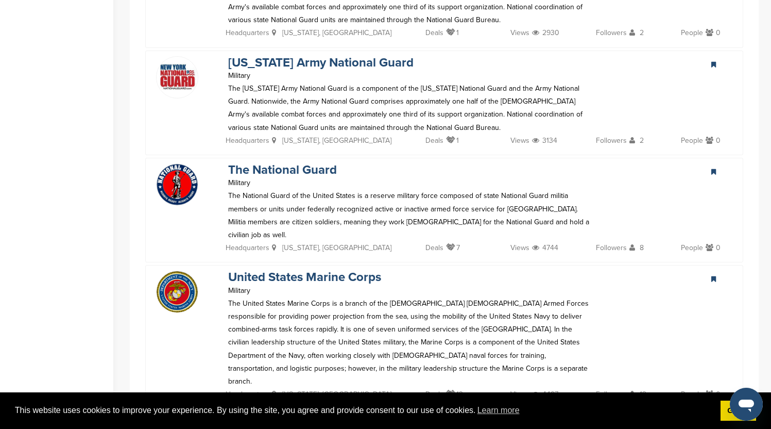
scroll to position [635, 0]
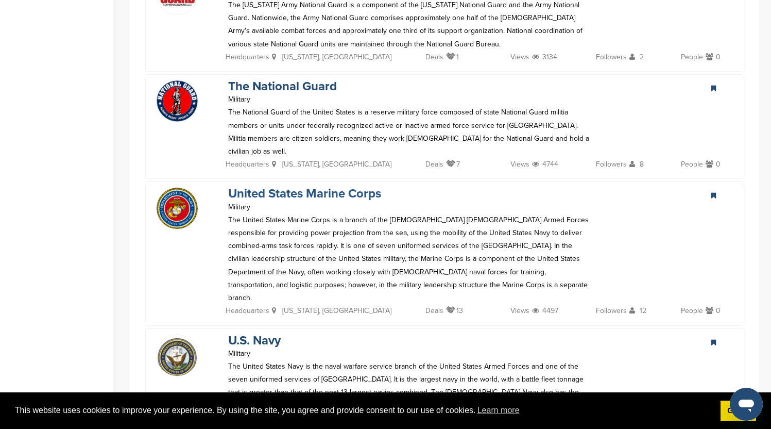
click at [273, 186] on link "United States Marine Corps" at bounding box center [304, 193] width 153 height 15
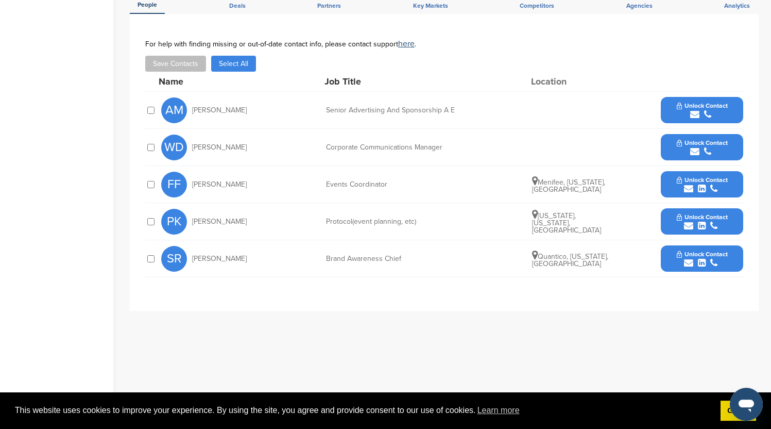
scroll to position [363, 0]
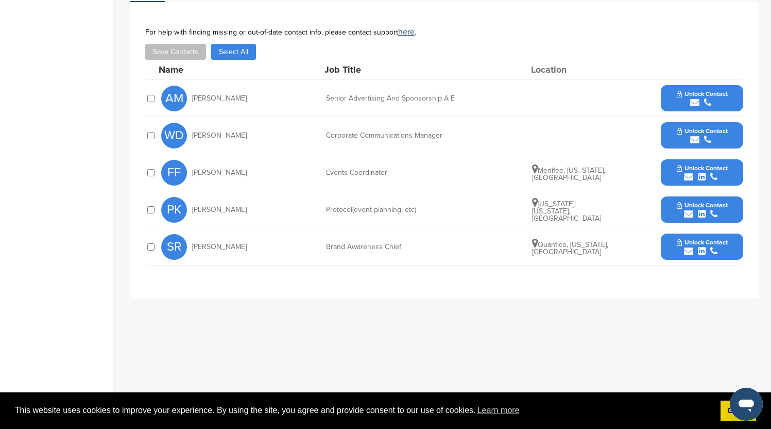
click at [240, 44] on button "Select All" at bounding box center [233, 52] width 45 height 16
click at [713, 239] on span "Unlock Contact" at bounding box center [702, 242] width 51 height 7
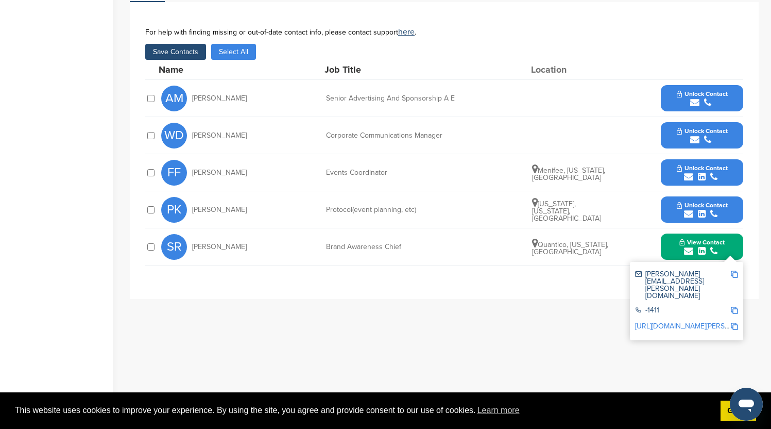
click at [723, 209] on div "submit" at bounding box center [702, 214] width 51 height 10
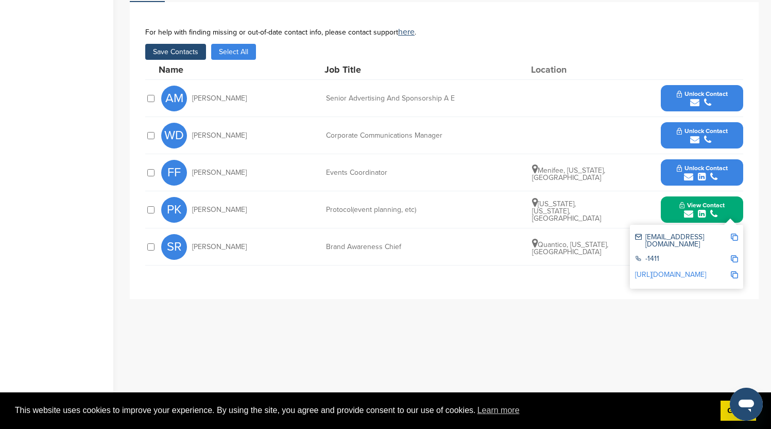
click at [722, 172] on div "submit" at bounding box center [702, 177] width 51 height 10
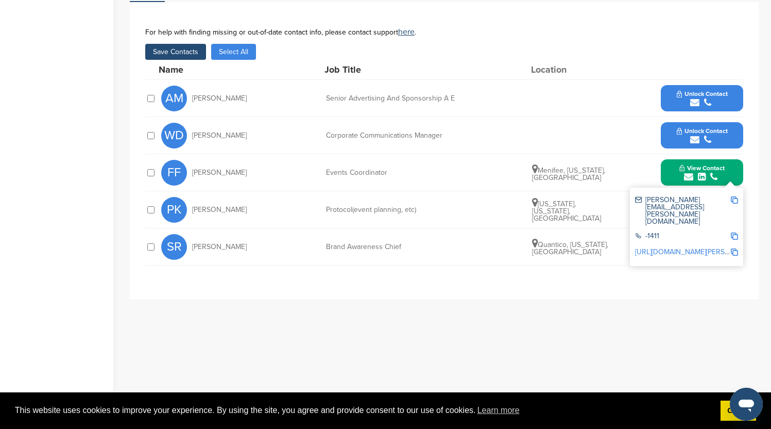
click at [718, 135] on div "submit" at bounding box center [702, 140] width 51 height 10
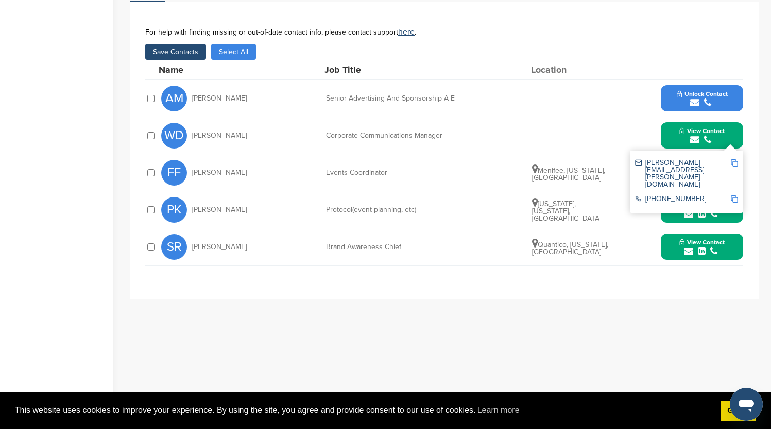
click at [719, 90] on span "Unlock Contact" at bounding box center [702, 93] width 51 height 7
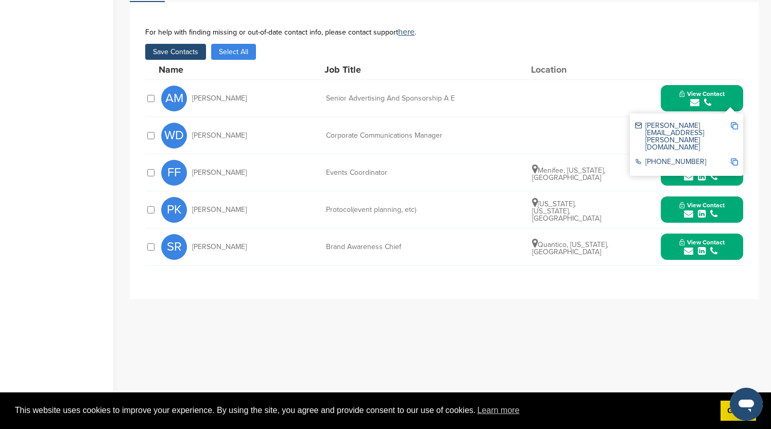
click at [183, 44] on button "Save Contacts" at bounding box center [175, 52] width 61 height 16
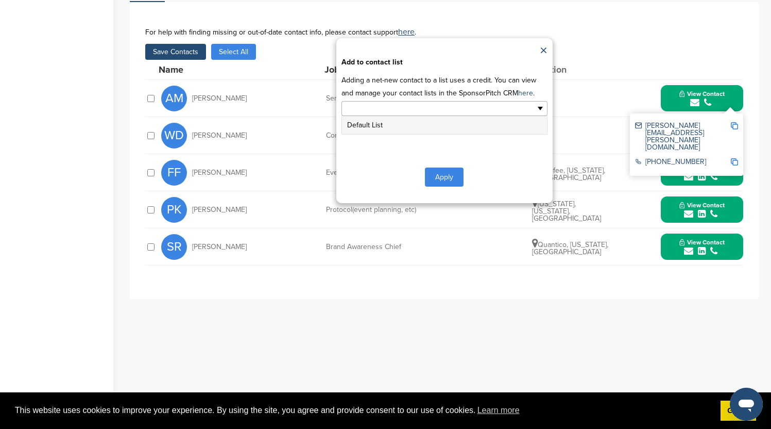
click at [425, 103] on input "text" at bounding box center [400, 109] width 108 height 12
click at [396, 118] on li "Default List" at bounding box center [444, 125] width 205 height 18
click at [444, 169] on button "Apply" at bounding box center [444, 178] width 39 height 19
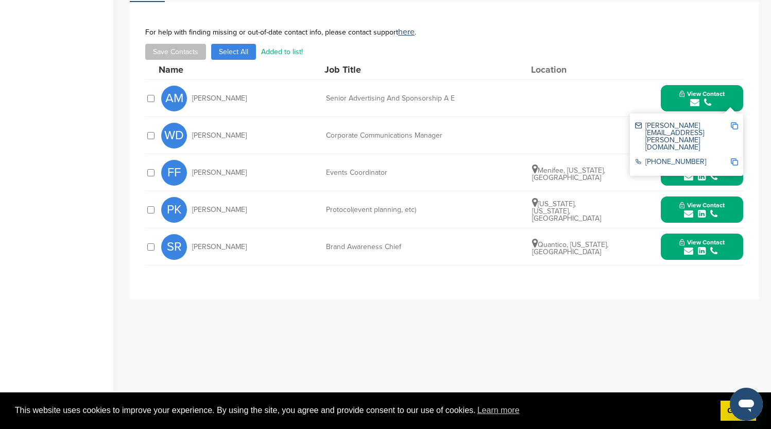
scroll to position [198, 0]
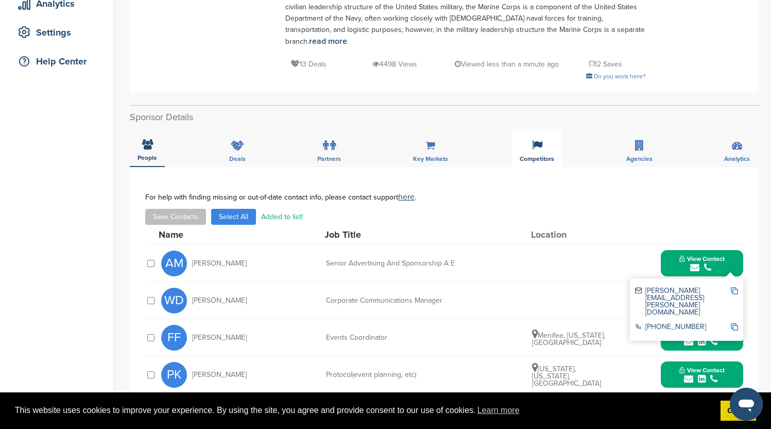
click at [547, 140] on div "Competitors" at bounding box center [537, 148] width 50 height 38
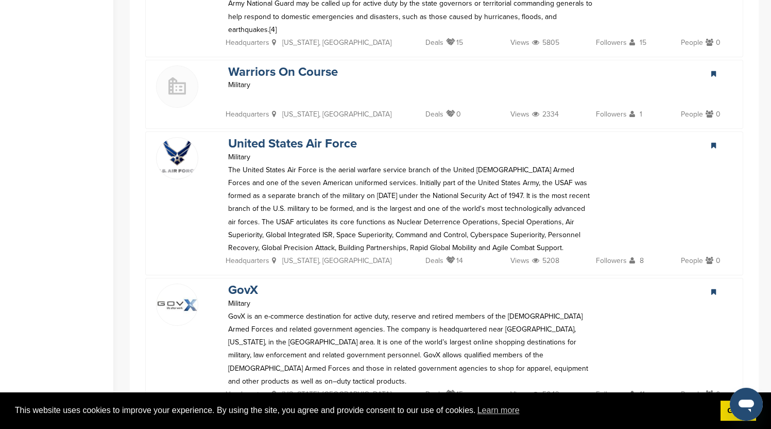
scroll to position [1203, 0]
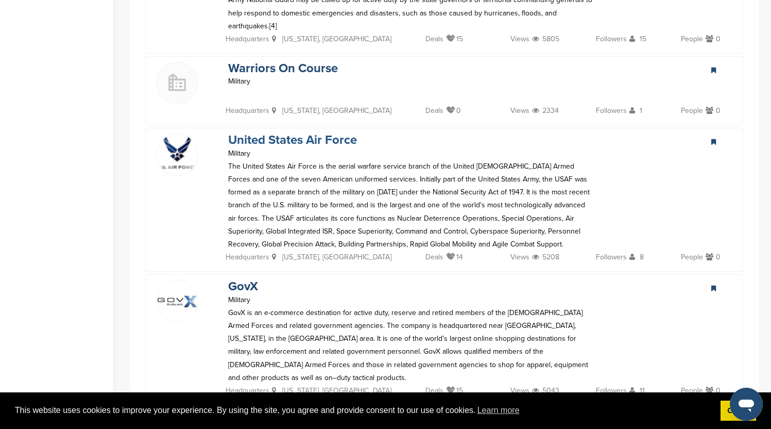
click at [300, 132] on link "United States Air Force" at bounding box center [292, 139] width 129 height 15
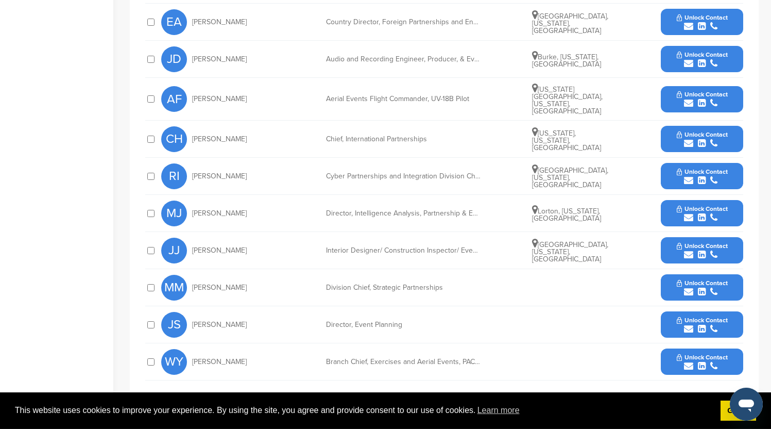
scroll to position [486, 0]
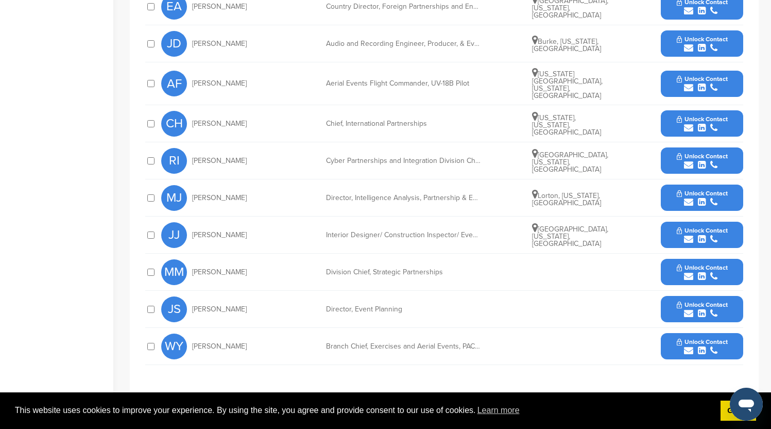
click at [726, 160] on div "submit" at bounding box center [702, 165] width 51 height 10
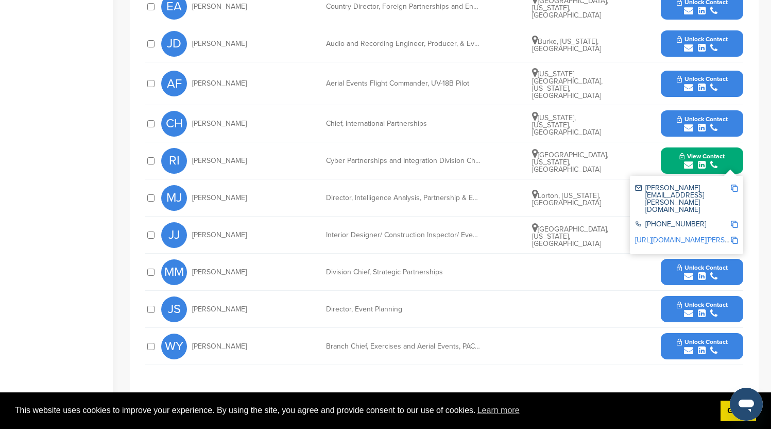
click at [719, 346] on div "submit" at bounding box center [702, 351] width 51 height 10
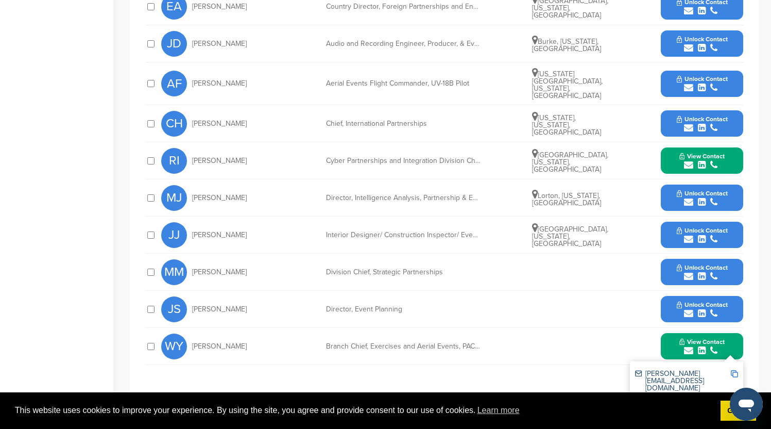
click at [717, 271] on div "MM [PERSON_NAME] Division Chief, Strategic Partnerships Unlock Contact" at bounding box center [452, 271] width 582 height 37
click at [718, 302] on button "Unlock Contact" at bounding box center [703, 309] width 76 height 31
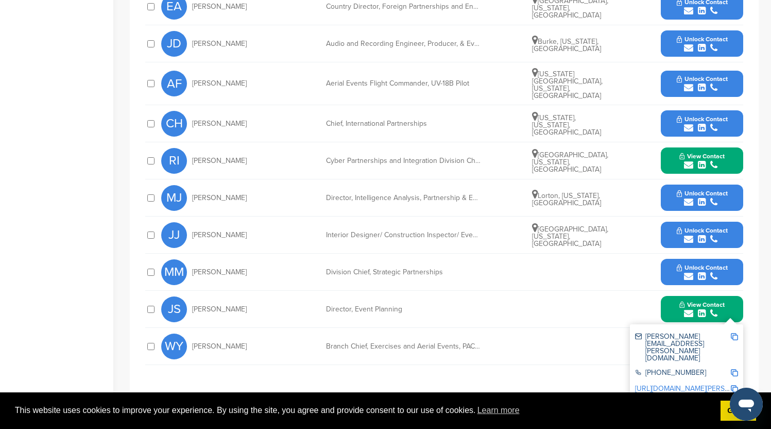
click at [724, 271] on div "submit" at bounding box center [702, 276] width 51 height 10
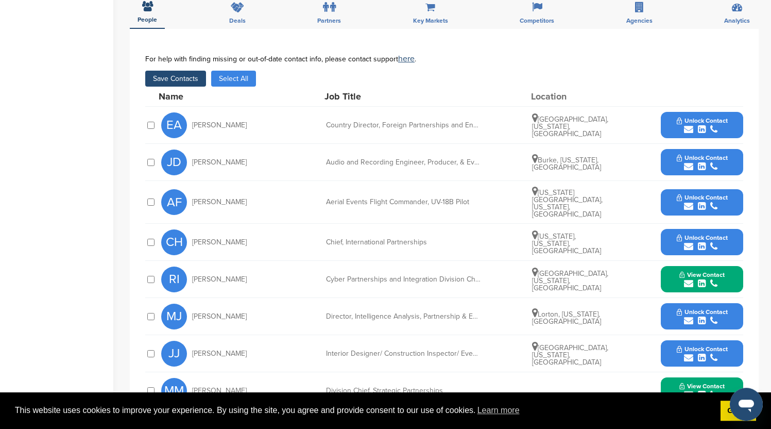
scroll to position [354, 0]
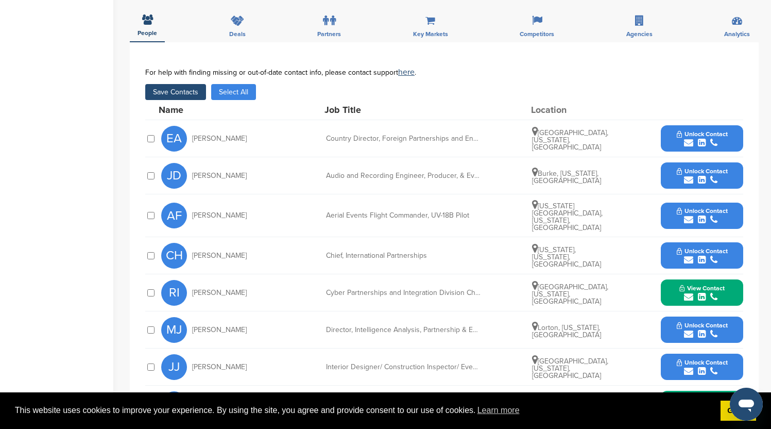
click at [165, 84] on button "Save Contacts" at bounding box center [175, 92] width 61 height 16
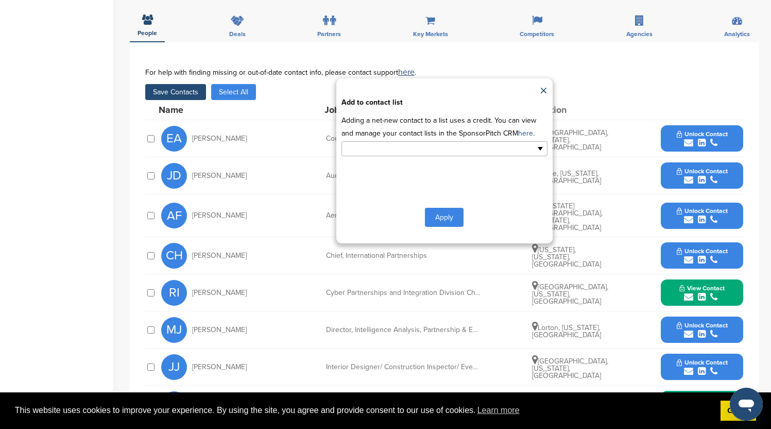
click at [384, 143] on input "text" at bounding box center [400, 149] width 108 height 12
click at [374, 156] on li "Default List" at bounding box center [444, 165] width 205 height 18
click at [445, 210] on button "Apply" at bounding box center [444, 219] width 39 height 19
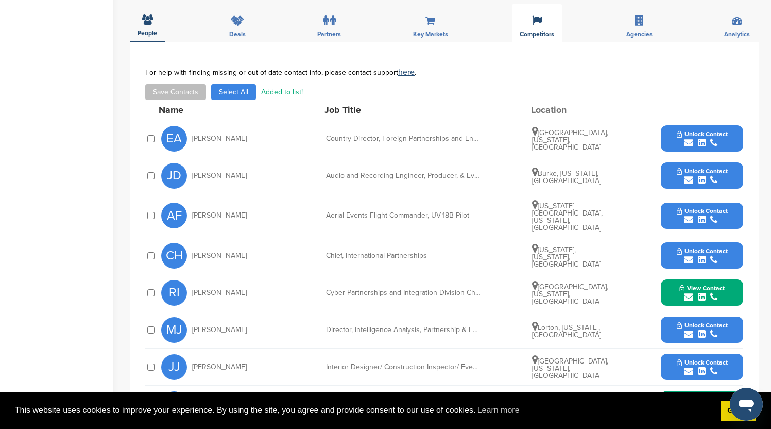
click at [546, 19] on div "Competitors" at bounding box center [537, 23] width 50 height 38
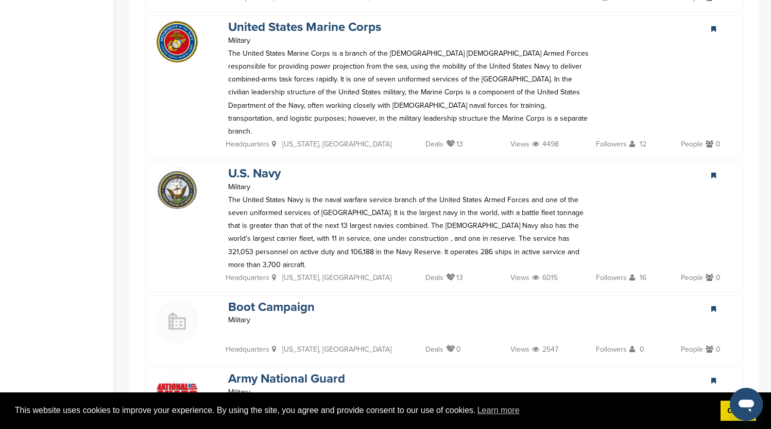
scroll to position [1014, 0]
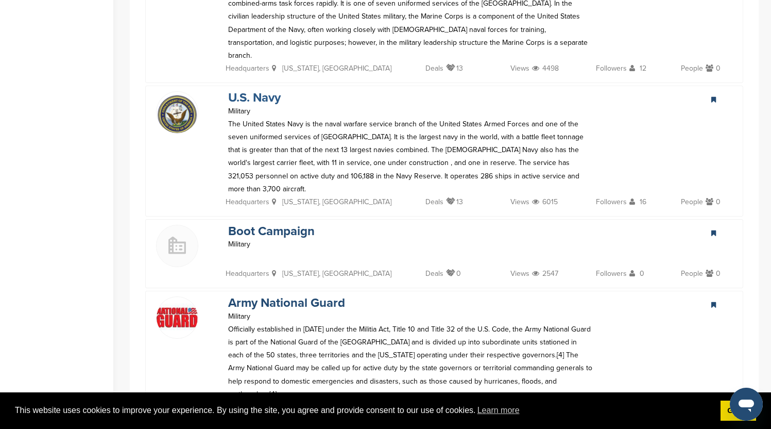
click at [267, 90] on link "U.S. Navy" at bounding box center [254, 97] width 53 height 15
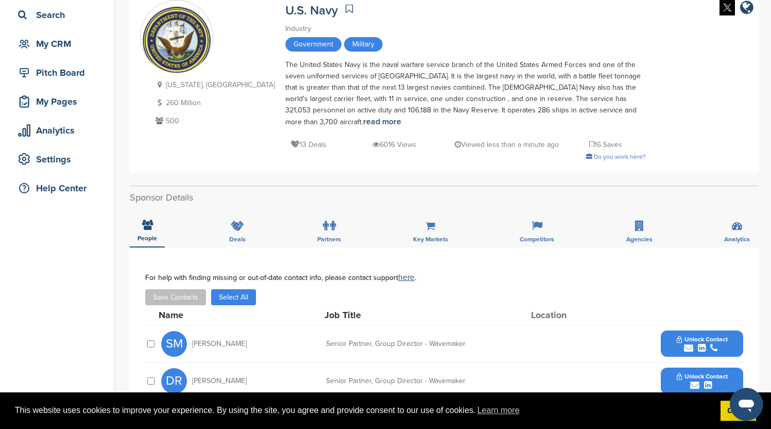
scroll to position [214, 0]
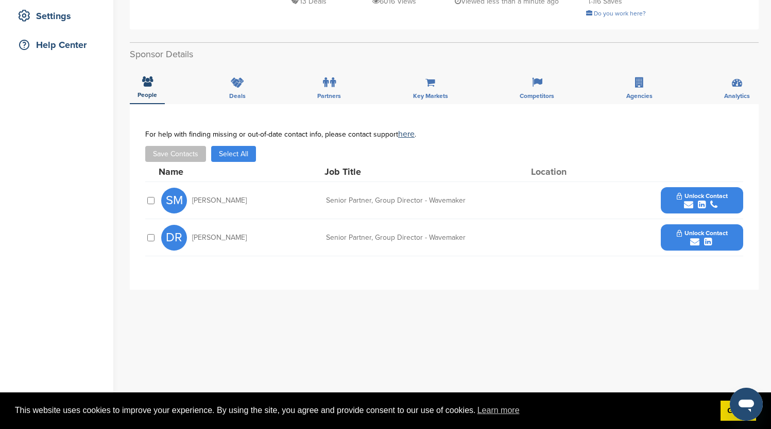
click at [282, 191] on div "SM Sandra Muoio Senior Partner, Group Director - Wavemaker Unlock Contact" at bounding box center [452, 200] width 582 height 37
click at [198, 234] on span "Donna Raidt" at bounding box center [219, 237] width 55 height 7
click at [722, 237] on div "submit" at bounding box center [702, 242] width 51 height 10
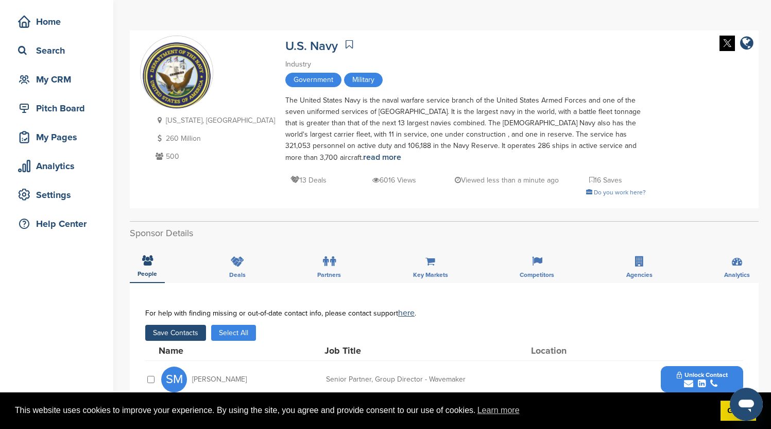
scroll to position [140, 0]
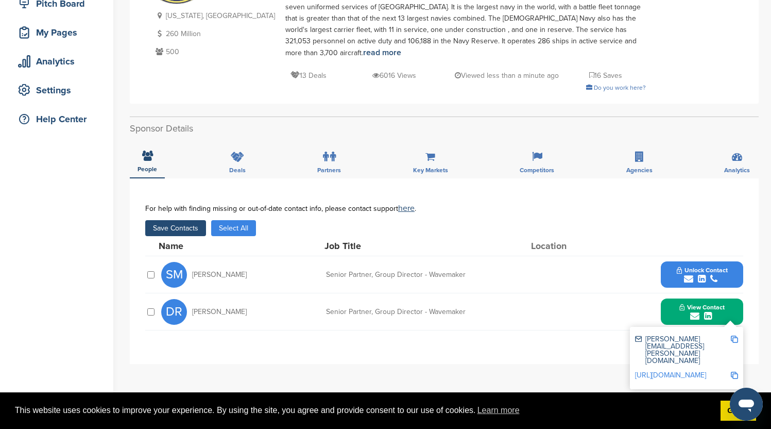
click at [702, 266] on span "Unlock Contact" at bounding box center [702, 269] width 51 height 7
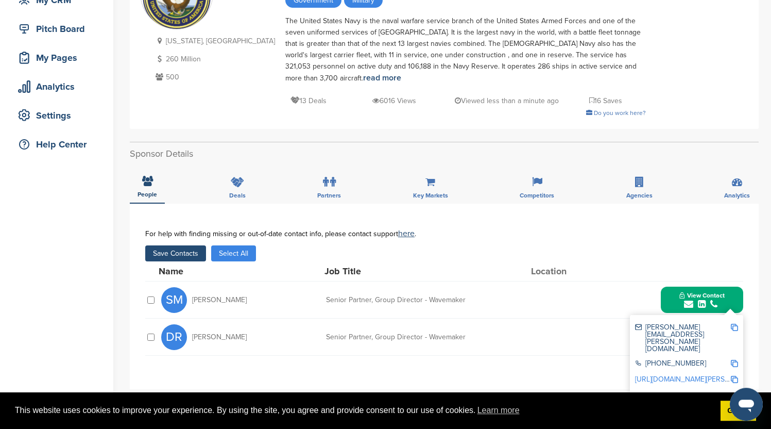
scroll to position [181, 0]
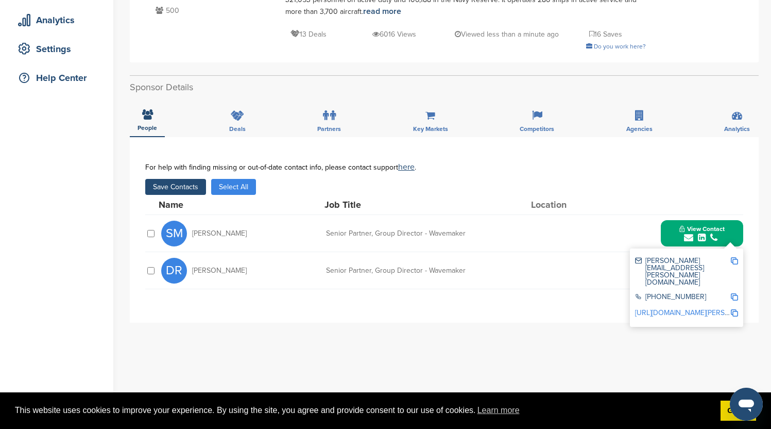
click at [184, 179] on button "Save Contacts" at bounding box center [175, 187] width 61 height 16
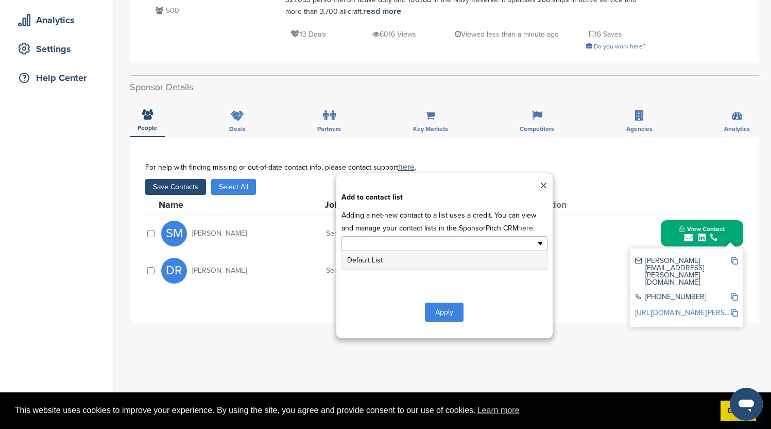
click at [388, 237] on input "text" at bounding box center [400, 243] width 108 height 12
click at [406, 251] on li "Default List" at bounding box center [444, 260] width 205 height 18
click at [446, 304] on button "Apply" at bounding box center [444, 313] width 39 height 19
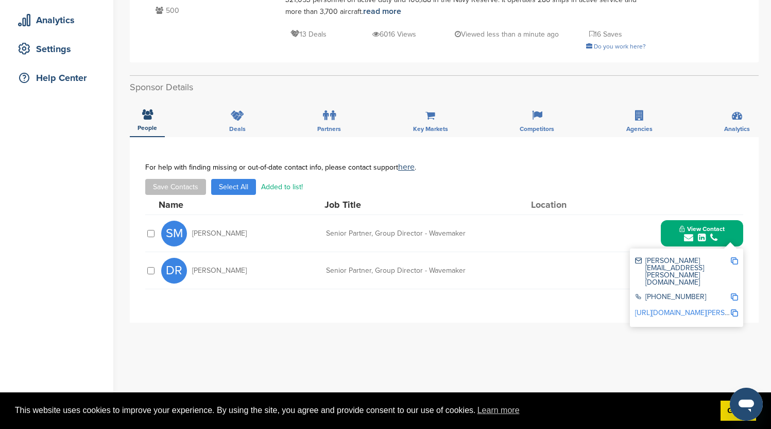
scroll to position [0, 0]
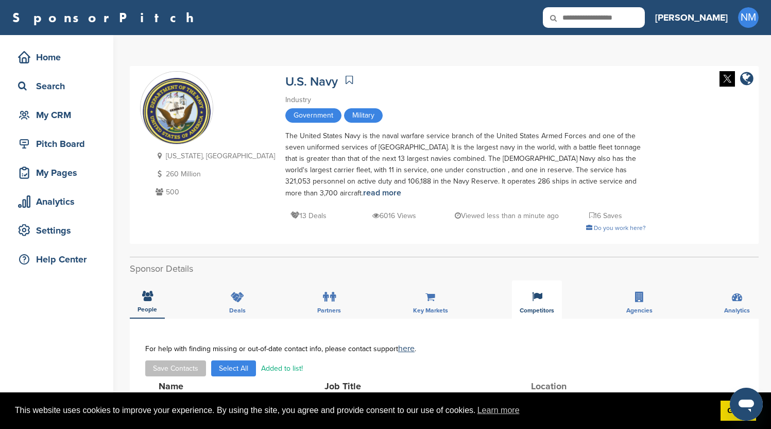
click at [543, 291] on div "Competitors" at bounding box center [537, 299] width 50 height 38
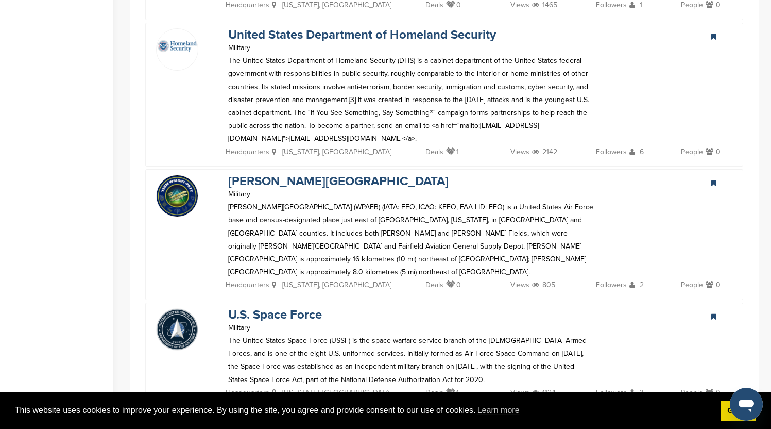
scroll to position [1937, 0]
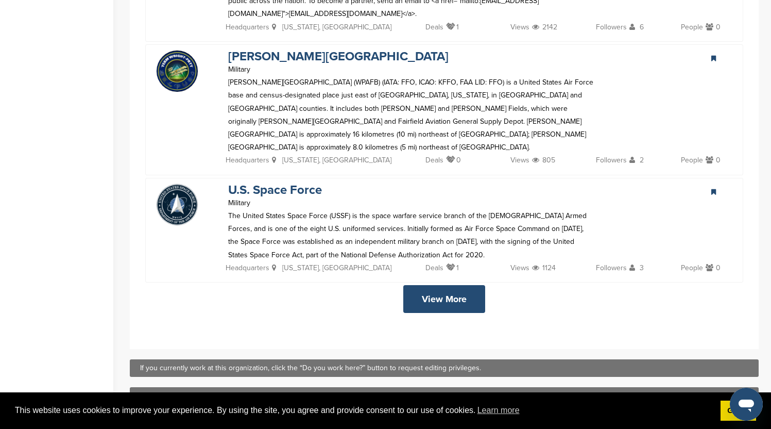
click at [426, 285] on link "View More" at bounding box center [444, 299] width 82 height 28
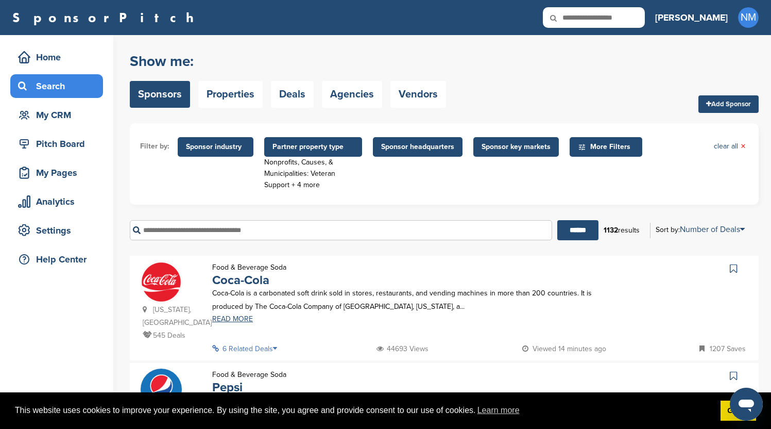
click at [325, 228] on input "text" at bounding box center [341, 230] width 422 height 20
click at [557, 220] on input "******" at bounding box center [577, 230] width 41 height 20
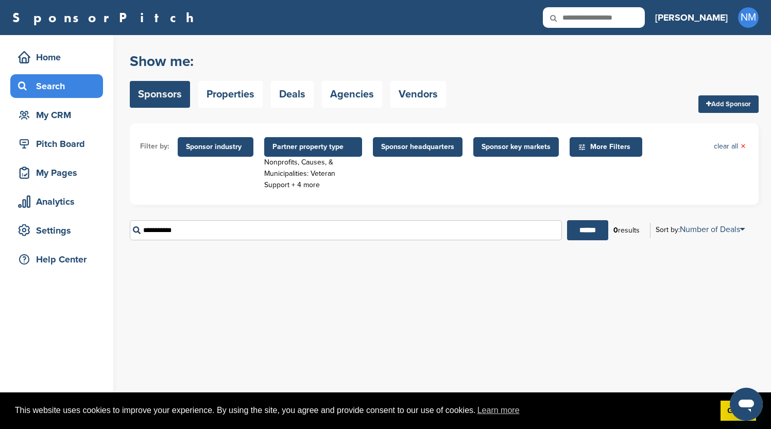
click at [313, 154] on span "Partner property type" at bounding box center [313, 147] width 98 height 20
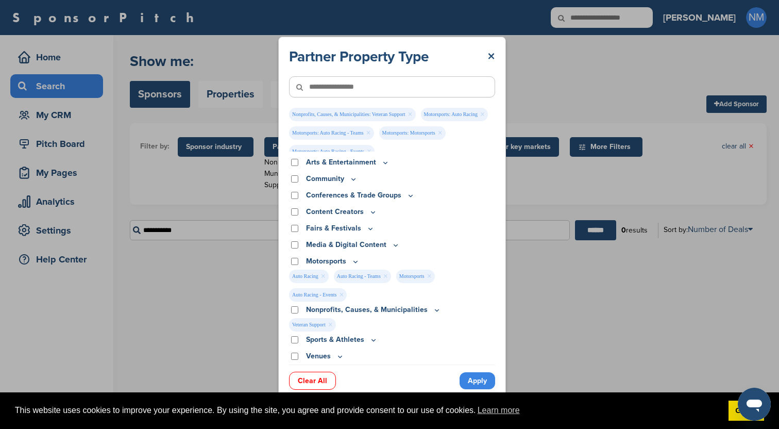
click at [315, 379] on link "Clear All" at bounding box center [312, 380] width 47 height 18
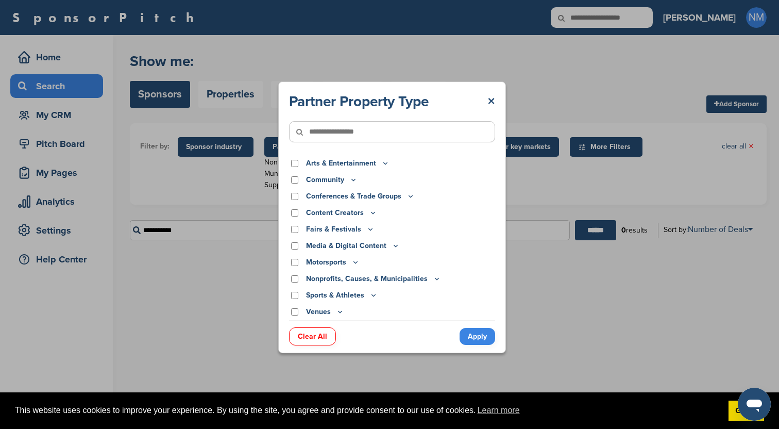
click at [476, 339] on link "Apply" at bounding box center [478, 336] width 36 height 17
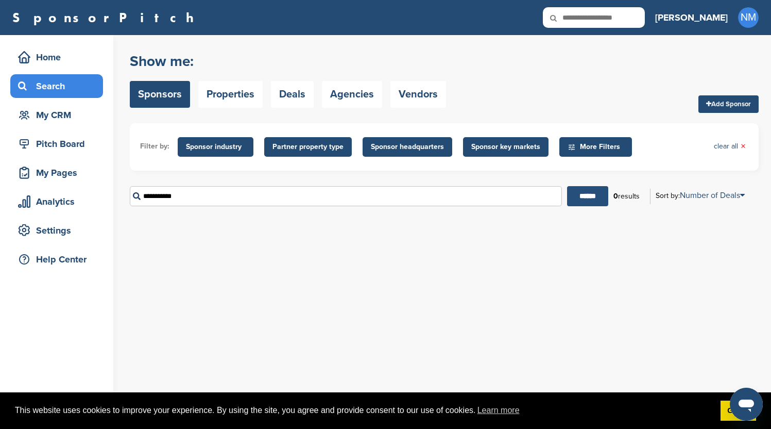
click at [589, 193] on input "******" at bounding box center [587, 196] width 41 height 20
click at [184, 196] on input "**********" at bounding box center [346, 196] width 432 height 20
type input "*******"
click at [567, 186] on input "******" at bounding box center [587, 196] width 41 height 20
click at [645, 18] on input "text" at bounding box center [594, 17] width 102 height 21
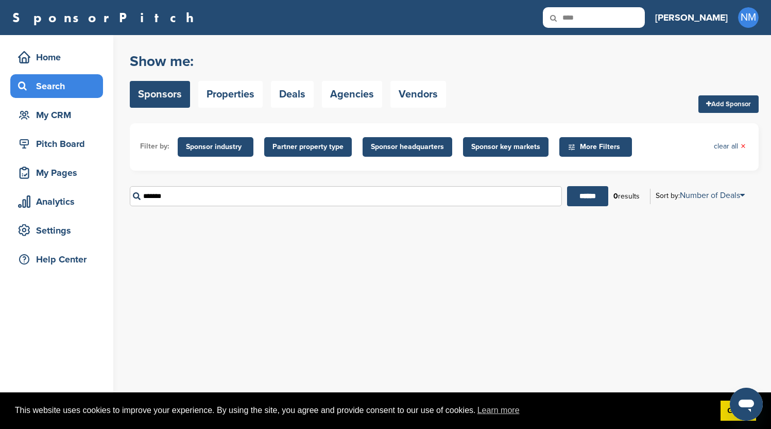
type input "****"
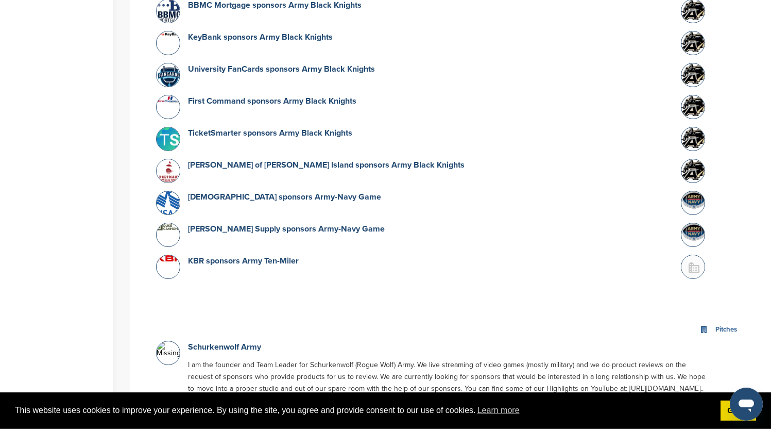
scroll to position [2671, 0]
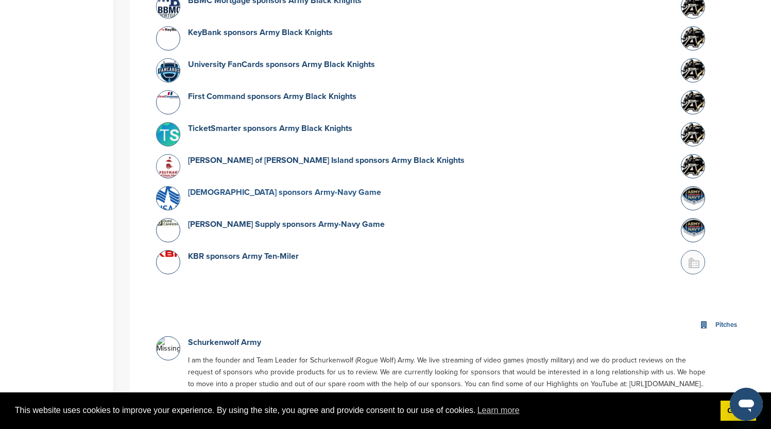
click at [203, 187] on link "[DEMOGRAPHIC_DATA] sponsors Army-Navy Game" at bounding box center [284, 192] width 193 height 10
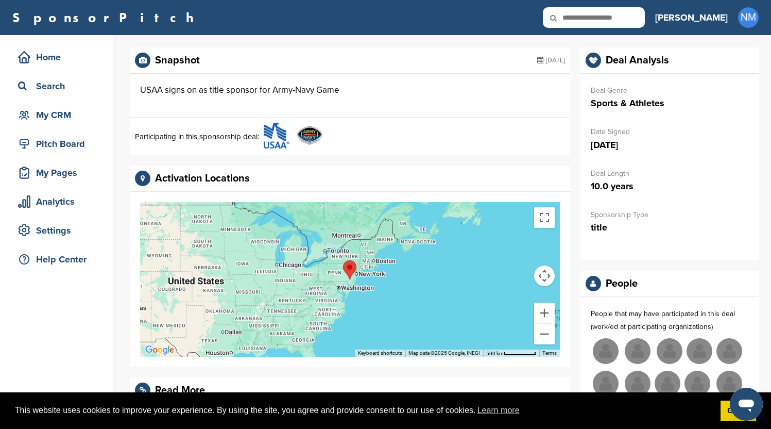
click at [277, 135] on img at bounding box center [277, 136] width 26 height 26
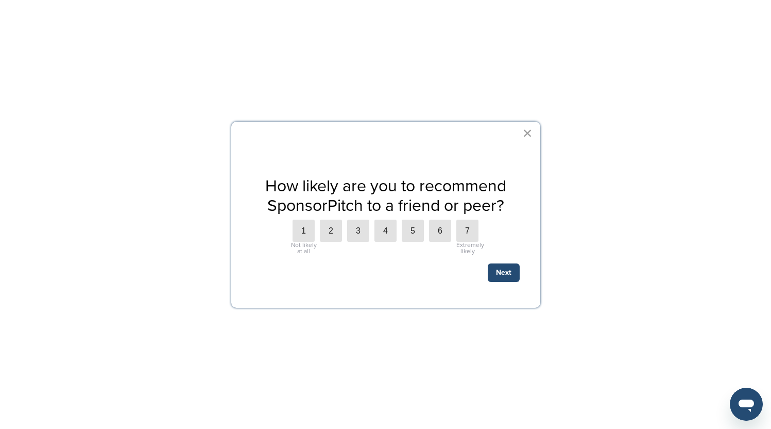
click at [527, 132] on button "×" at bounding box center [528, 133] width 10 height 16
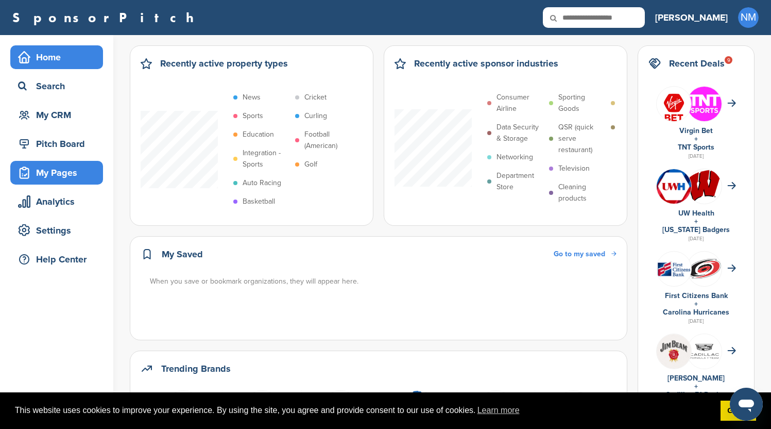
click at [73, 175] on div "My Pages" at bounding box center [59, 172] width 88 height 19
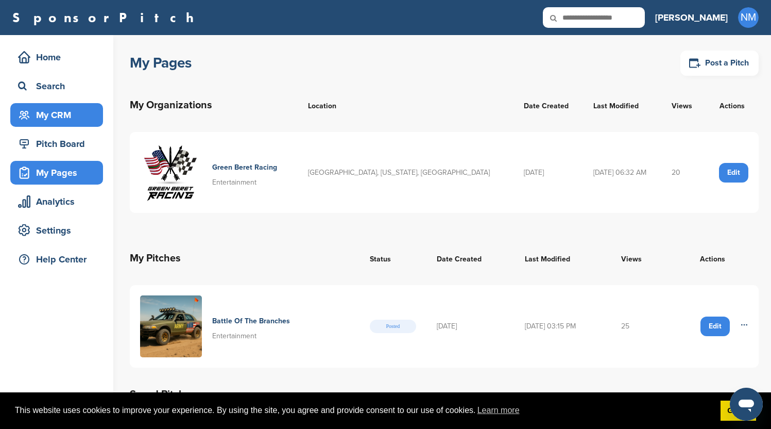
click at [60, 121] on div "My CRM" at bounding box center [59, 115] width 88 height 19
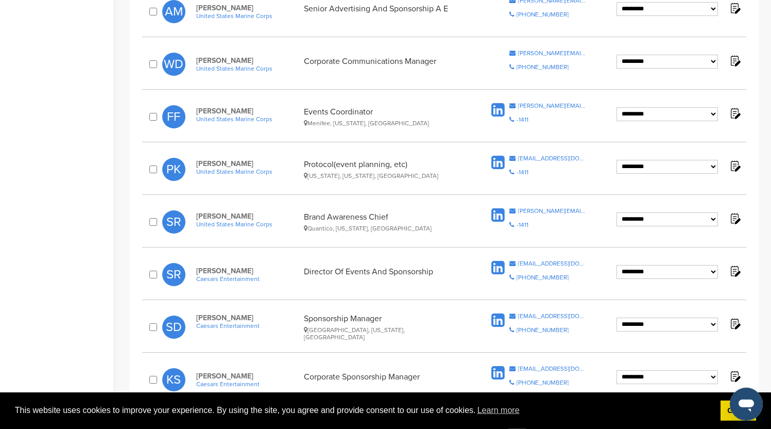
scroll to position [569, 0]
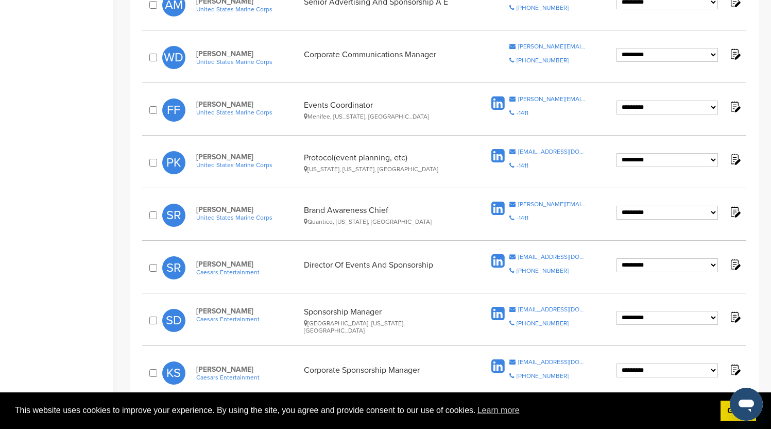
click at [148, 157] on div at bounding box center [154, 162] width 15 height 11
click at [737, 154] on img at bounding box center [734, 158] width 13 height 13
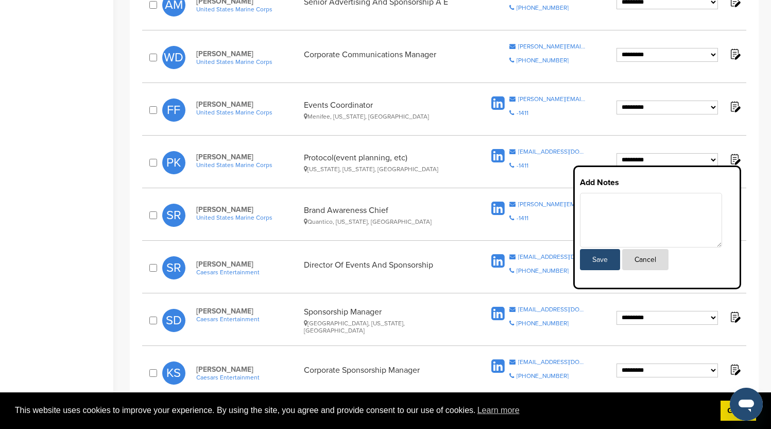
click at [453, 153] on div "Protocol(event planning, etc) Washington, District of Columbia, United States" at bounding box center [384, 162] width 161 height 20
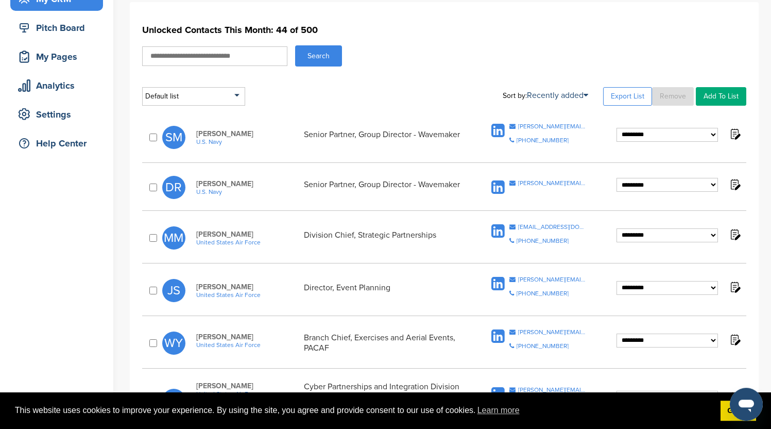
scroll to position [66, 0]
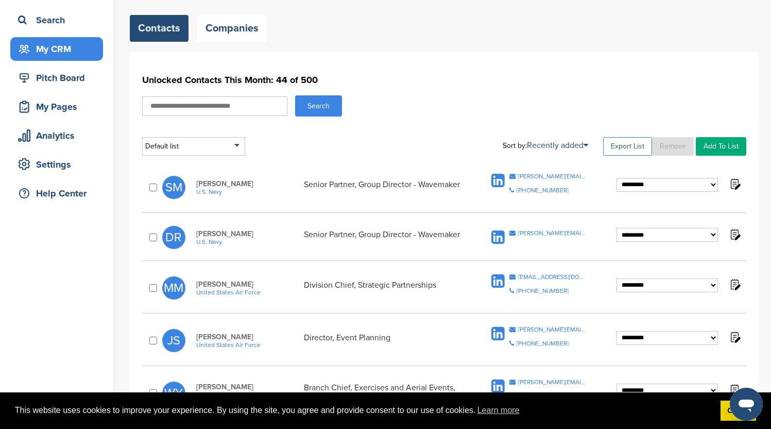
click at [632, 147] on link "Export List" at bounding box center [627, 146] width 49 height 19
click at [67, 84] on div "Pitch Board" at bounding box center [59, 78] width 88 height 19
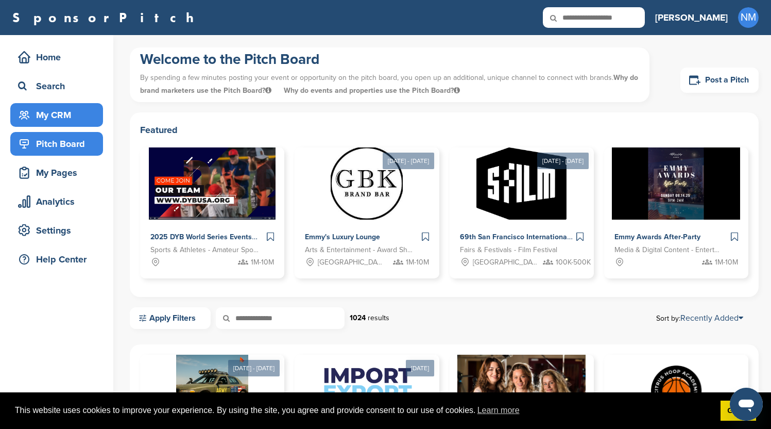
click at [39, 117] on div "My CRM" at bounding box center [59, 115] width 88 height 19
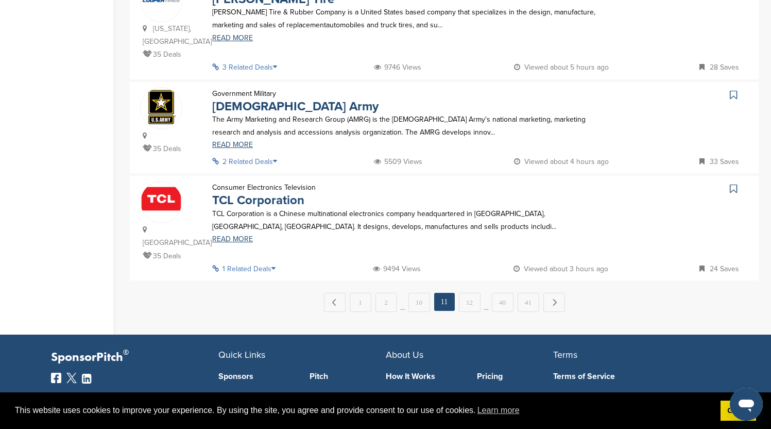
scroll to position [923, 0]
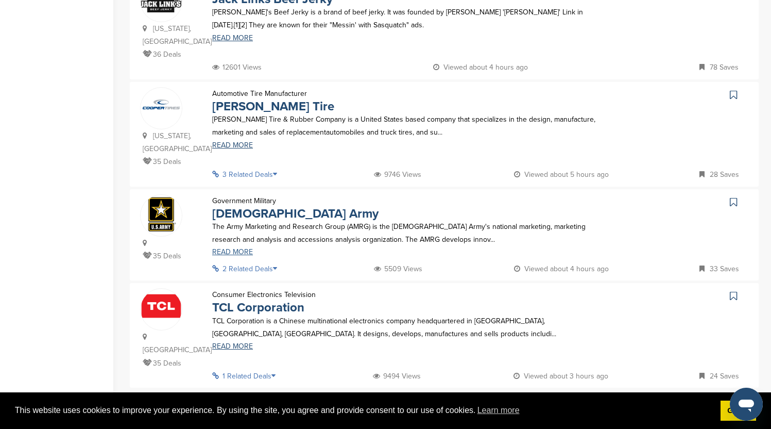
click at [241, 248] on link "READ MORE" at bounding box center [406, 251] width 389 height 7
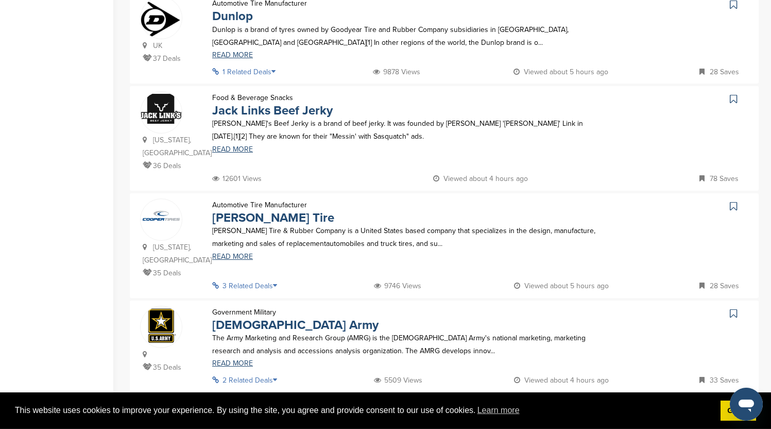
scroll to position [626, 0]
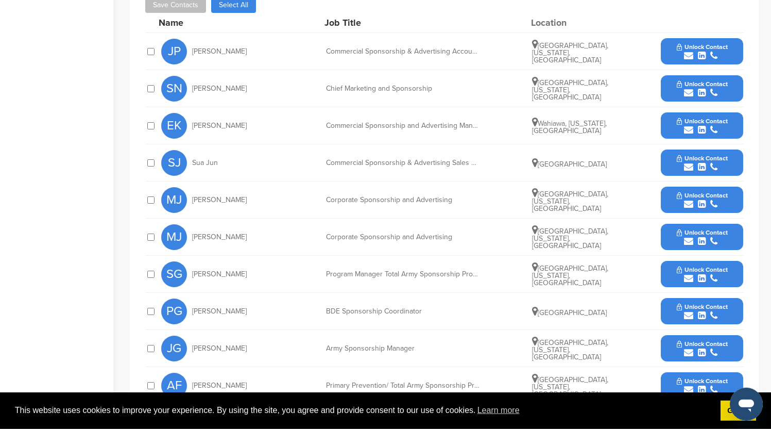
scroll to position [503, 0]
